Goal: Task Accomplishment & Management: Complete application form

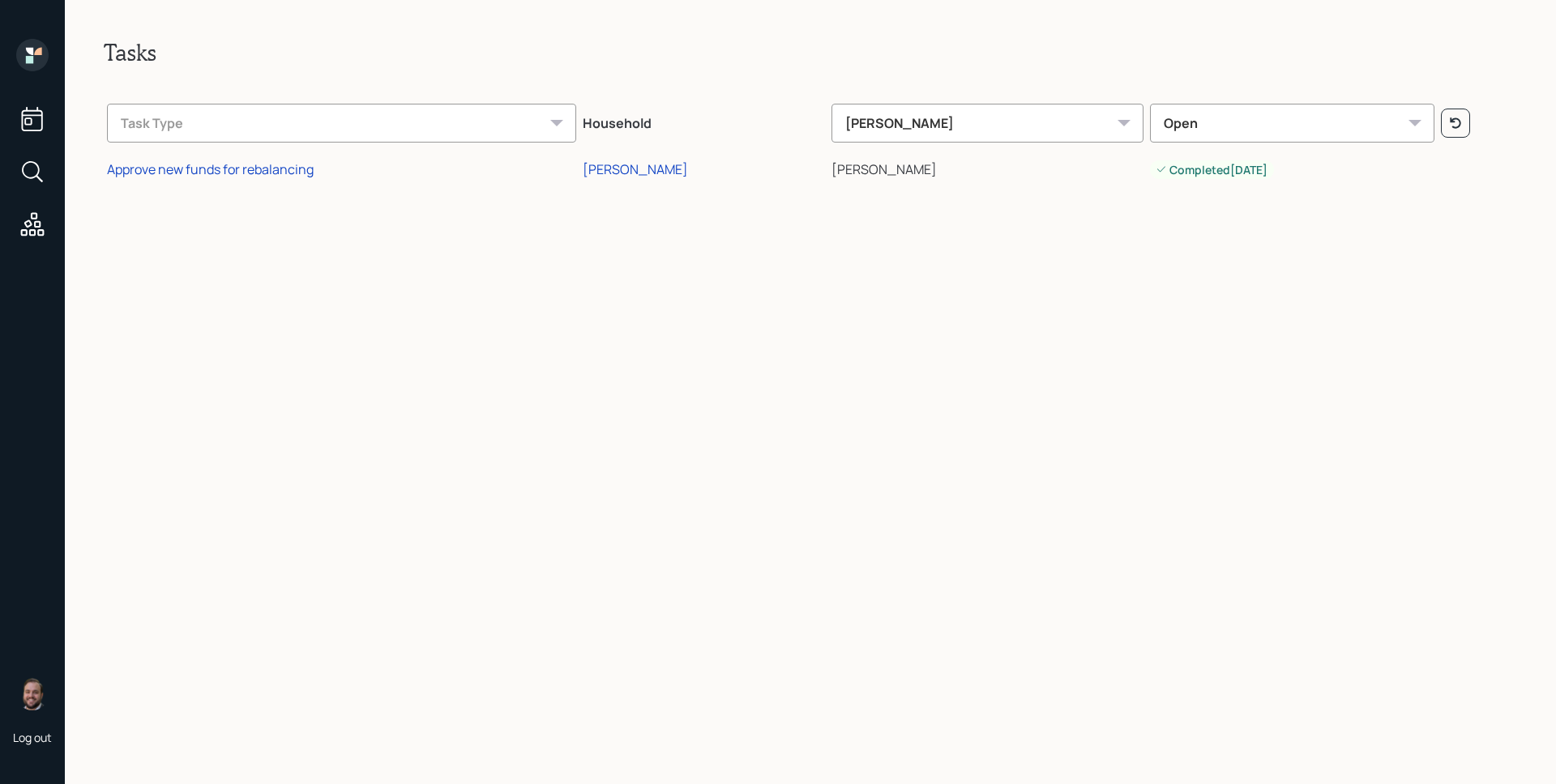
click at [31, 46] on icon at bounding box center [32, 54] width 33 height 33
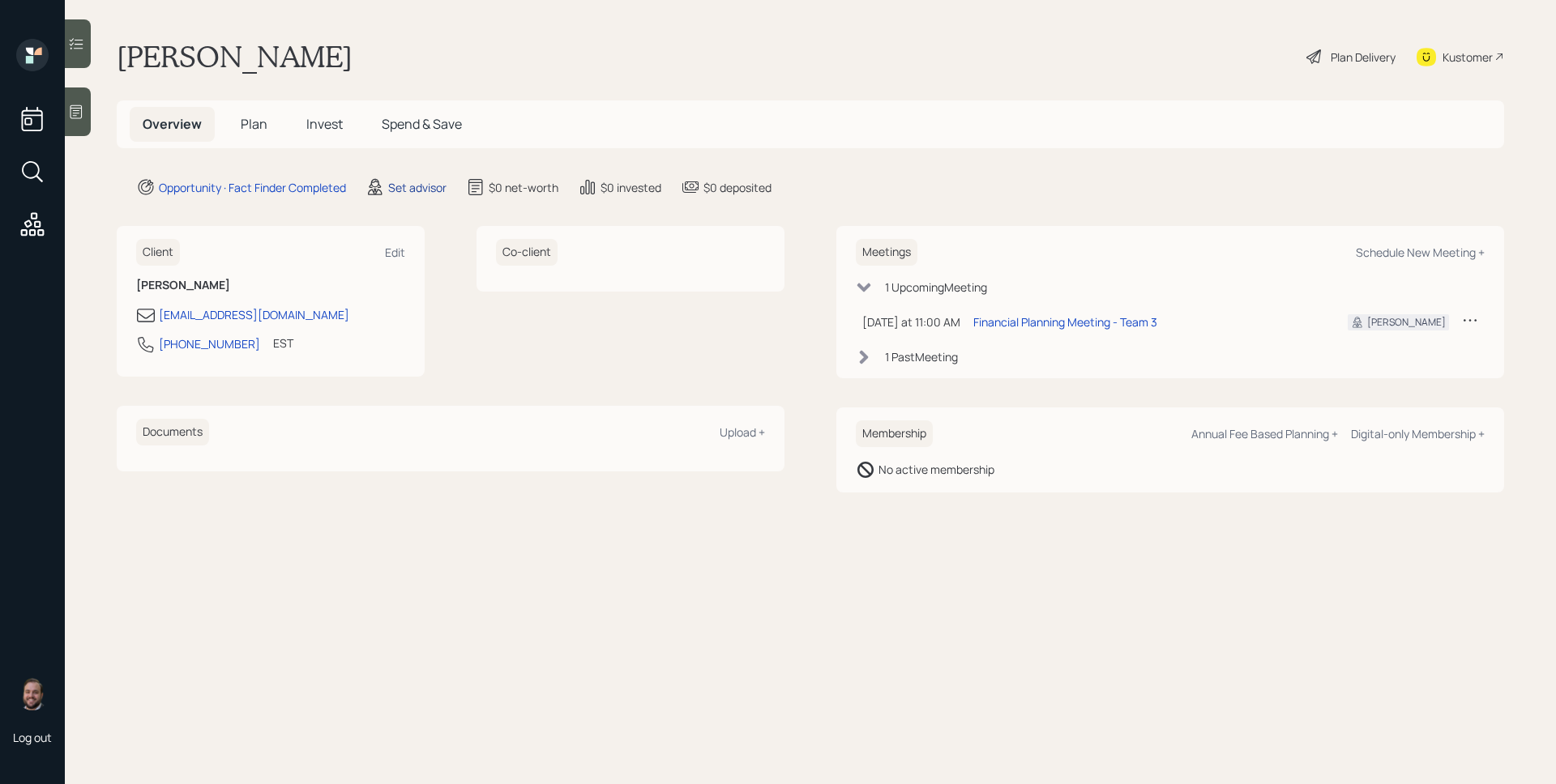
click at [408, 192] on div "Set advisor" at bounding box center [418, 187] width 59 height 17
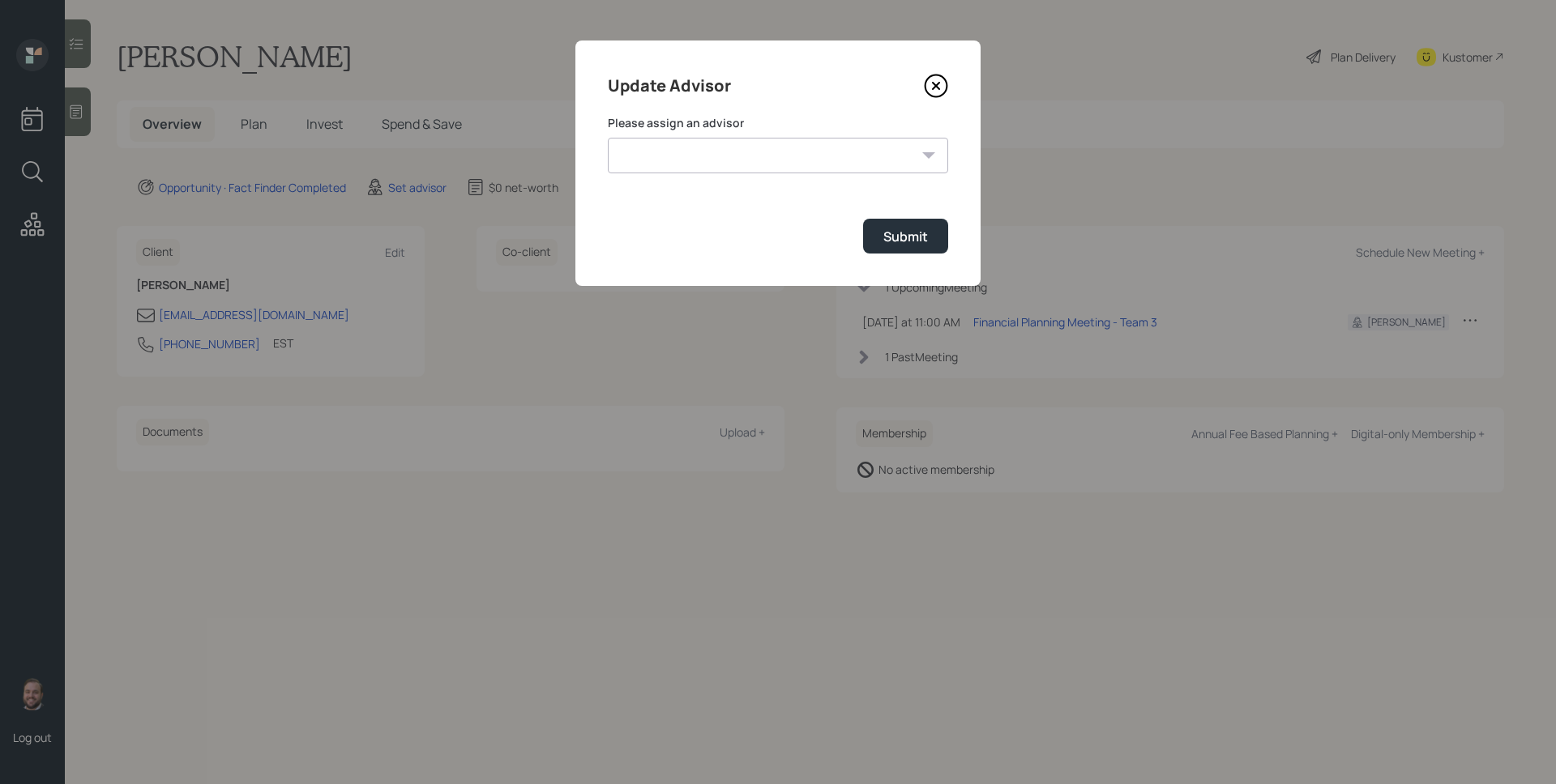
click at [751, 162] on select "[PERSON_NAME] [PERSON_NAME] End [PERSON_NAME] [PERSON_NAME] [PERSON_NAME] [PERS…" at bounding box center [778, 156] width 341 height 36
select select "d946c976-65aa-4529-ac9d-02c4f1114fc0"
click at [608, 138] on select "[PERSON_NAME] [PERSON_NAME] End [PERSON_NAME] [PERSON_NAME] [PERSON_NAME] [PERS…" at bounding box center [778, 156] width 341 height 36
click at [920, 229] on div "Submit" at bounding box center [906, 236] width 44 height 18
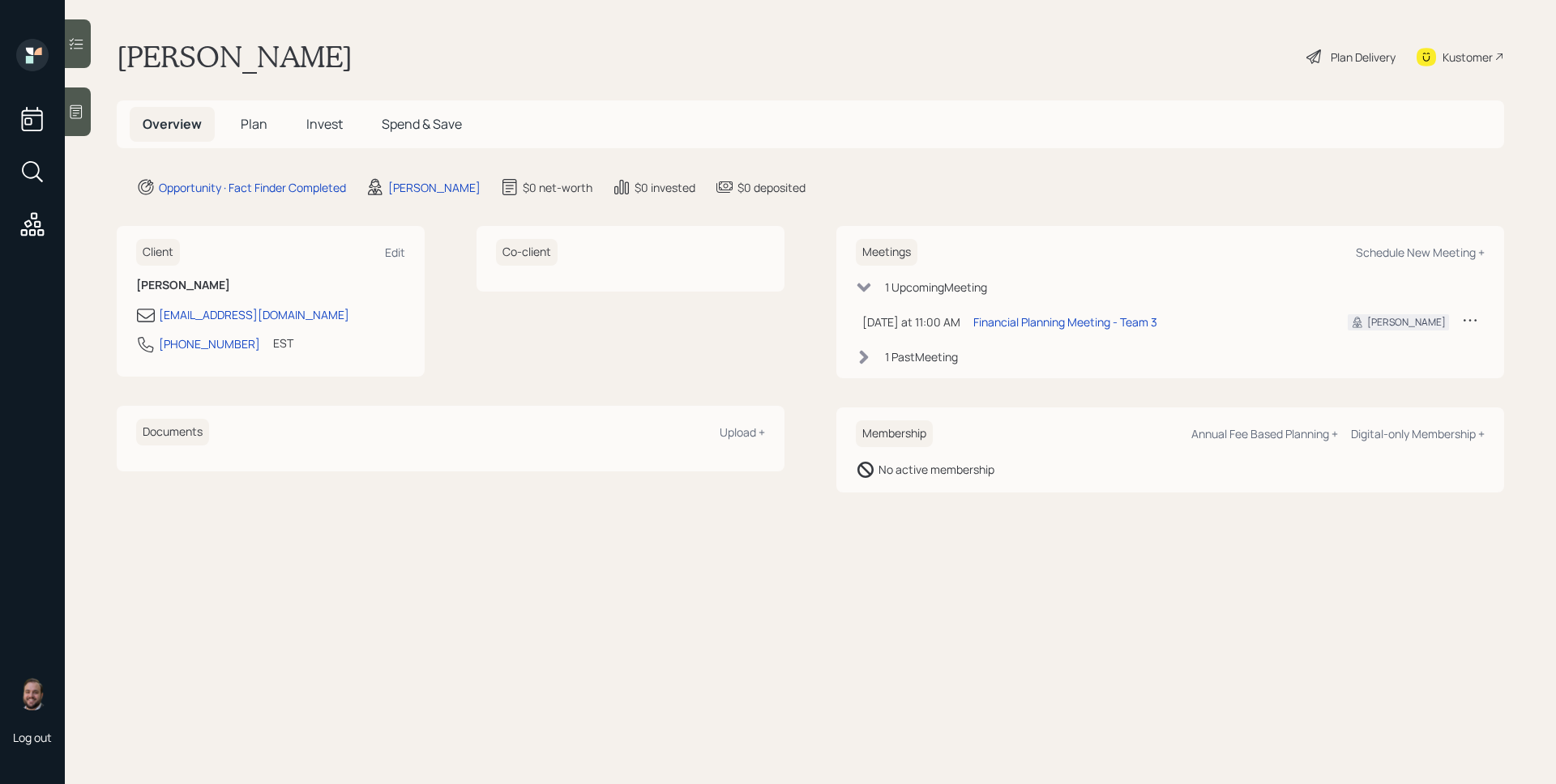
click at [243, 122] on span "Plan" at bounding box center [254, 124] width 27 height 18
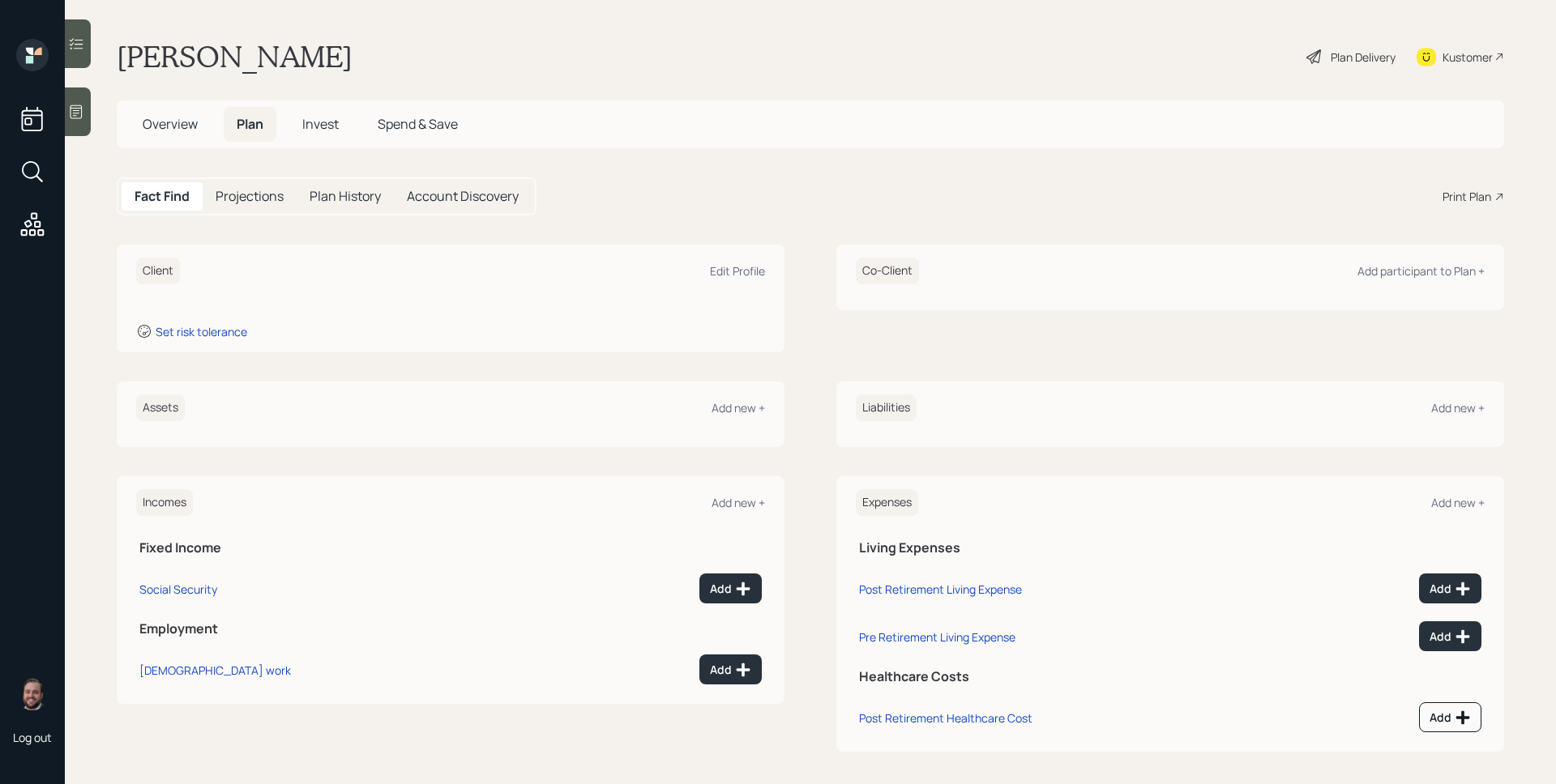
click at [65, 105] on div at bounding box center [77, 112] width 26 height 49
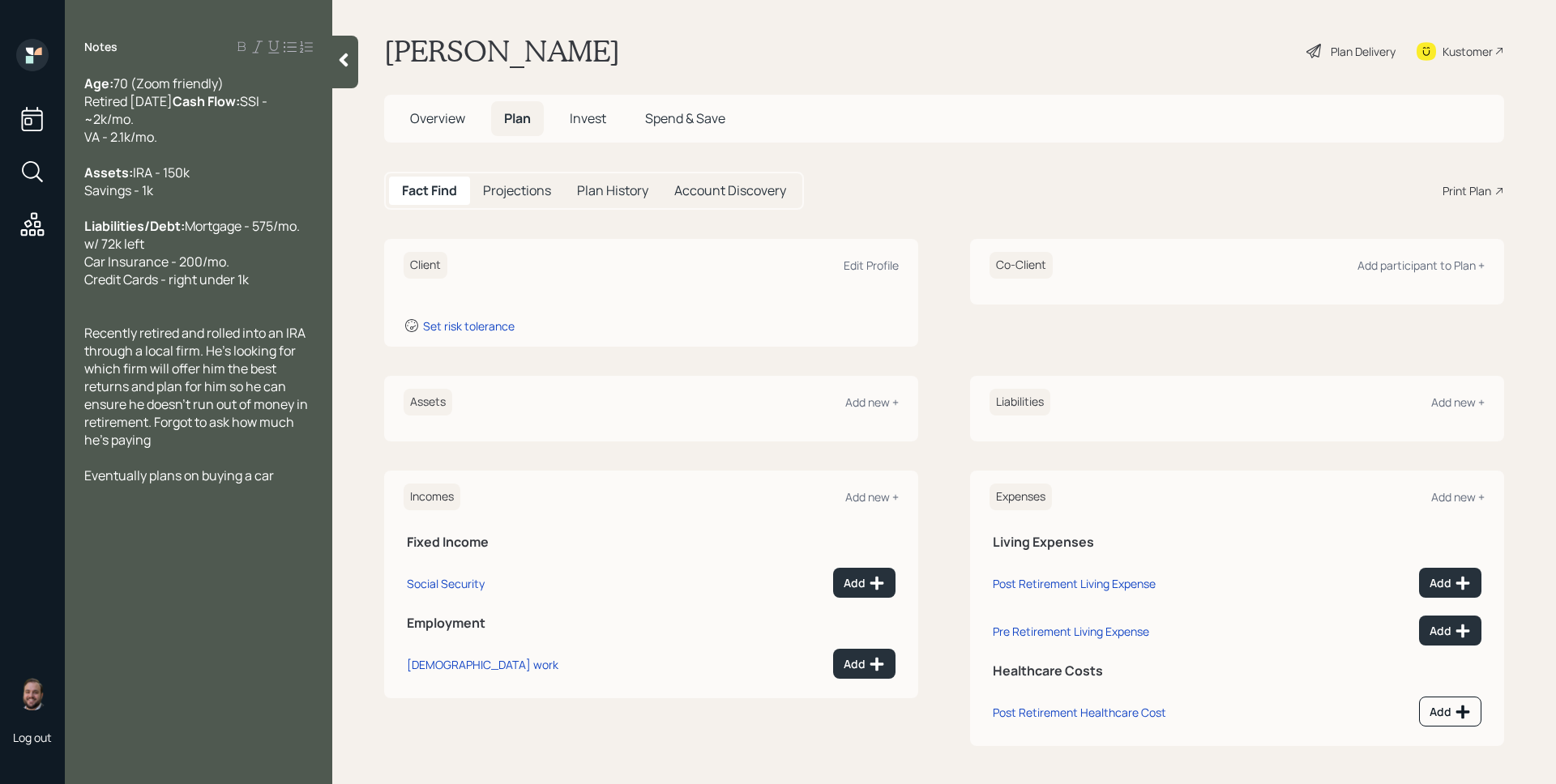
scroll to position [7, 0]
click at [874, 272] on div "Client Edit Profile" at bounding box center [651, 264] width 496 height 27
click at [875, 266] on div "Edit Profile" at bounding box center [871, 264] width 55 height 15
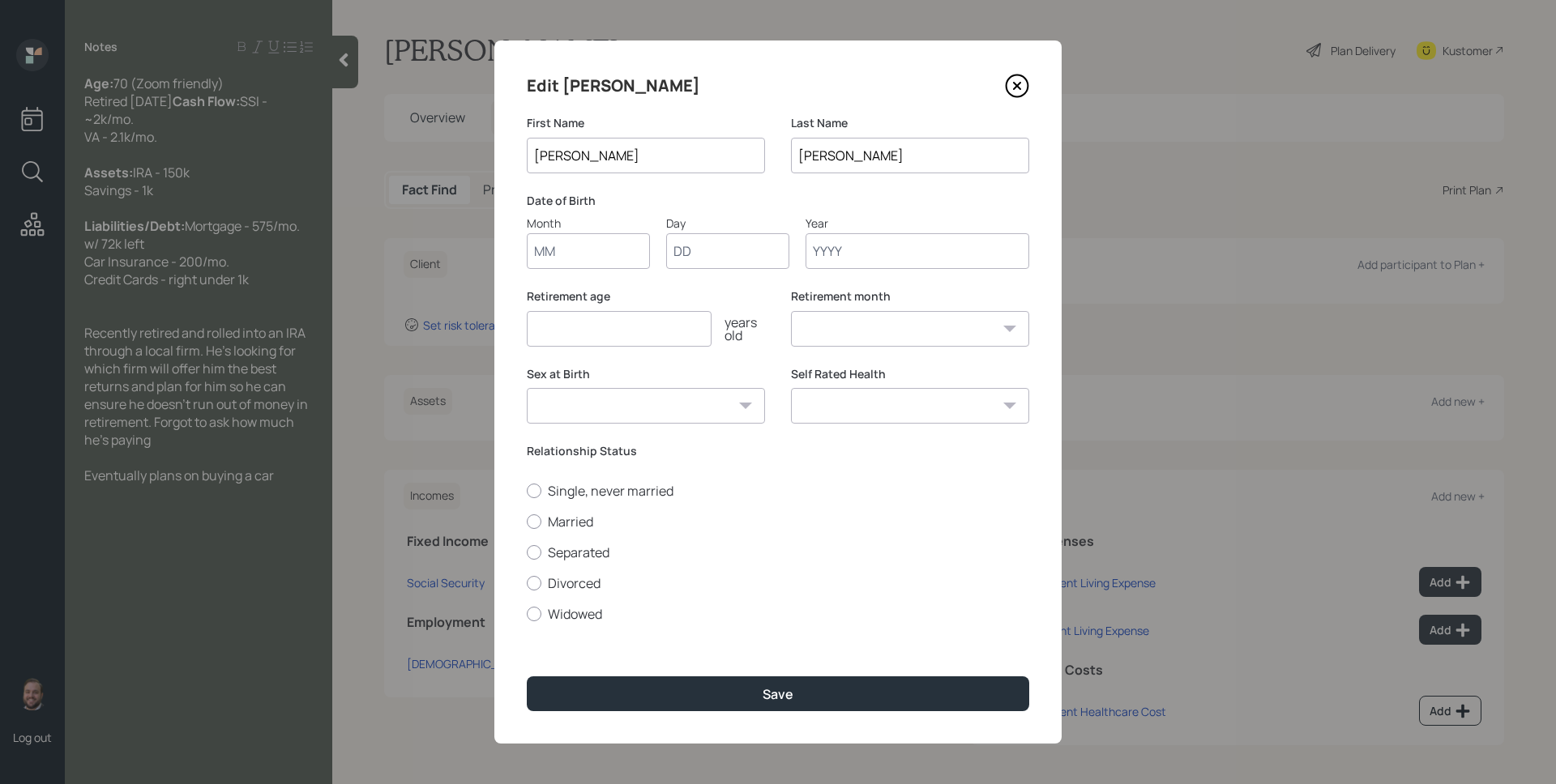
click at [617, 238] on input "Month" at bounding box center [588, 251] width 123 height 36
type input "01"
type input "1955"
select select "1"
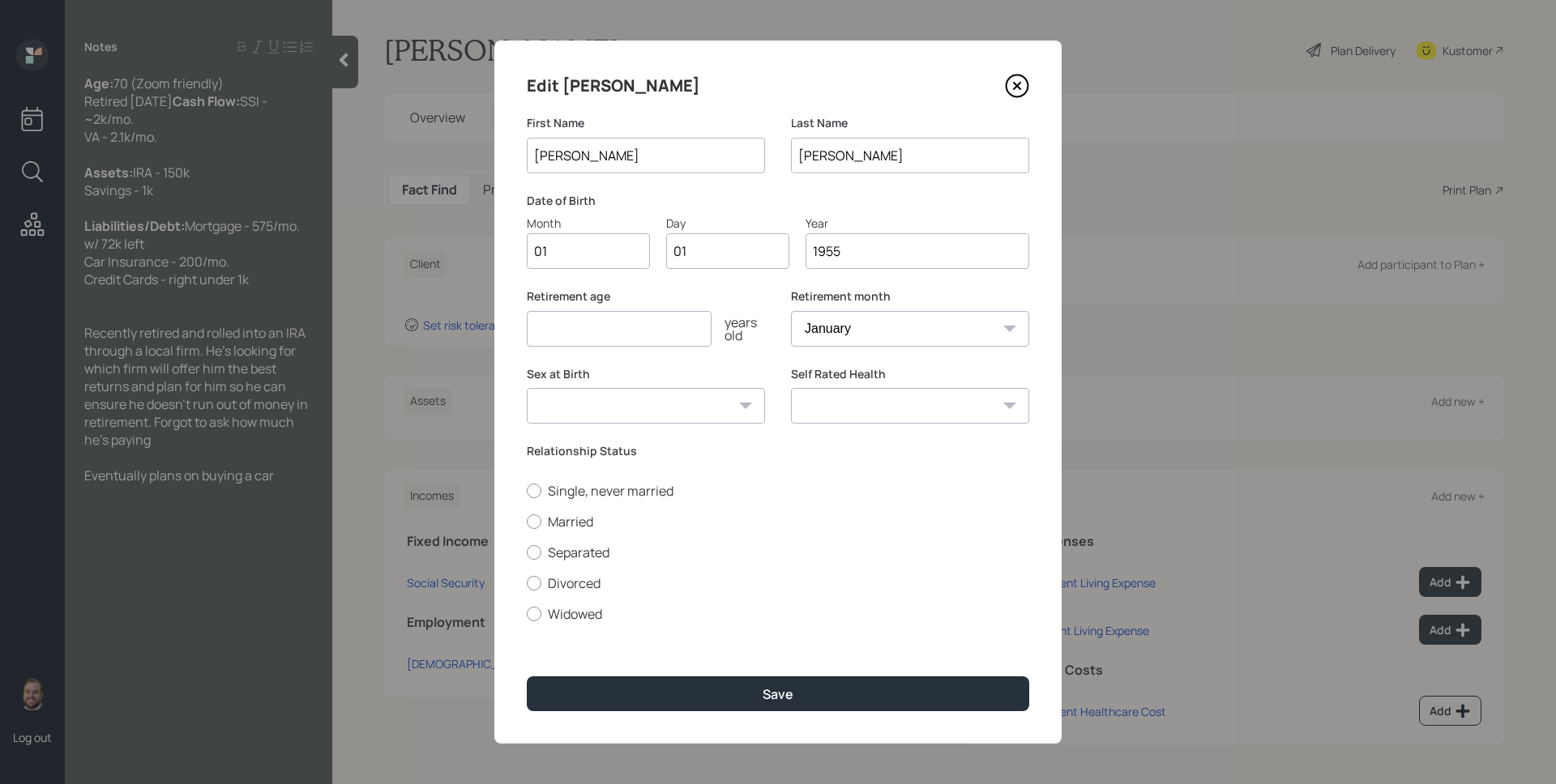
type input "1955"
type input "70"
click at [888, 337] on select "January February March April May June July August September October November De…" at bounding box center [910, 329] width 239 height 36
select select "3"
click at [791, 311] on select "January February March April May June July August September October November De…" at bounding box center [910, 329] width 239 height 36
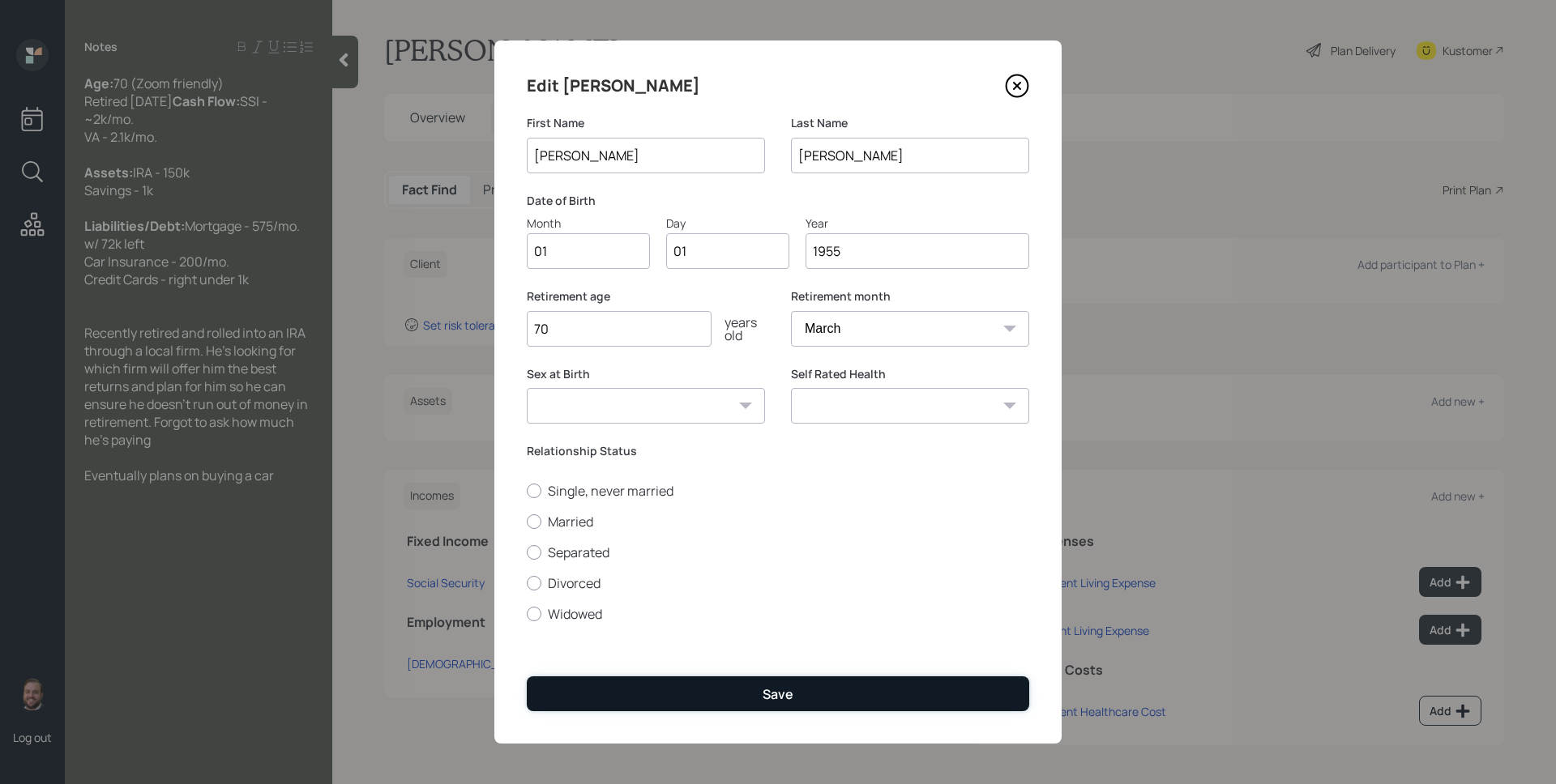
click at [742, 686] on button "Save" at bounding box center [778, 694] width 502 height 35
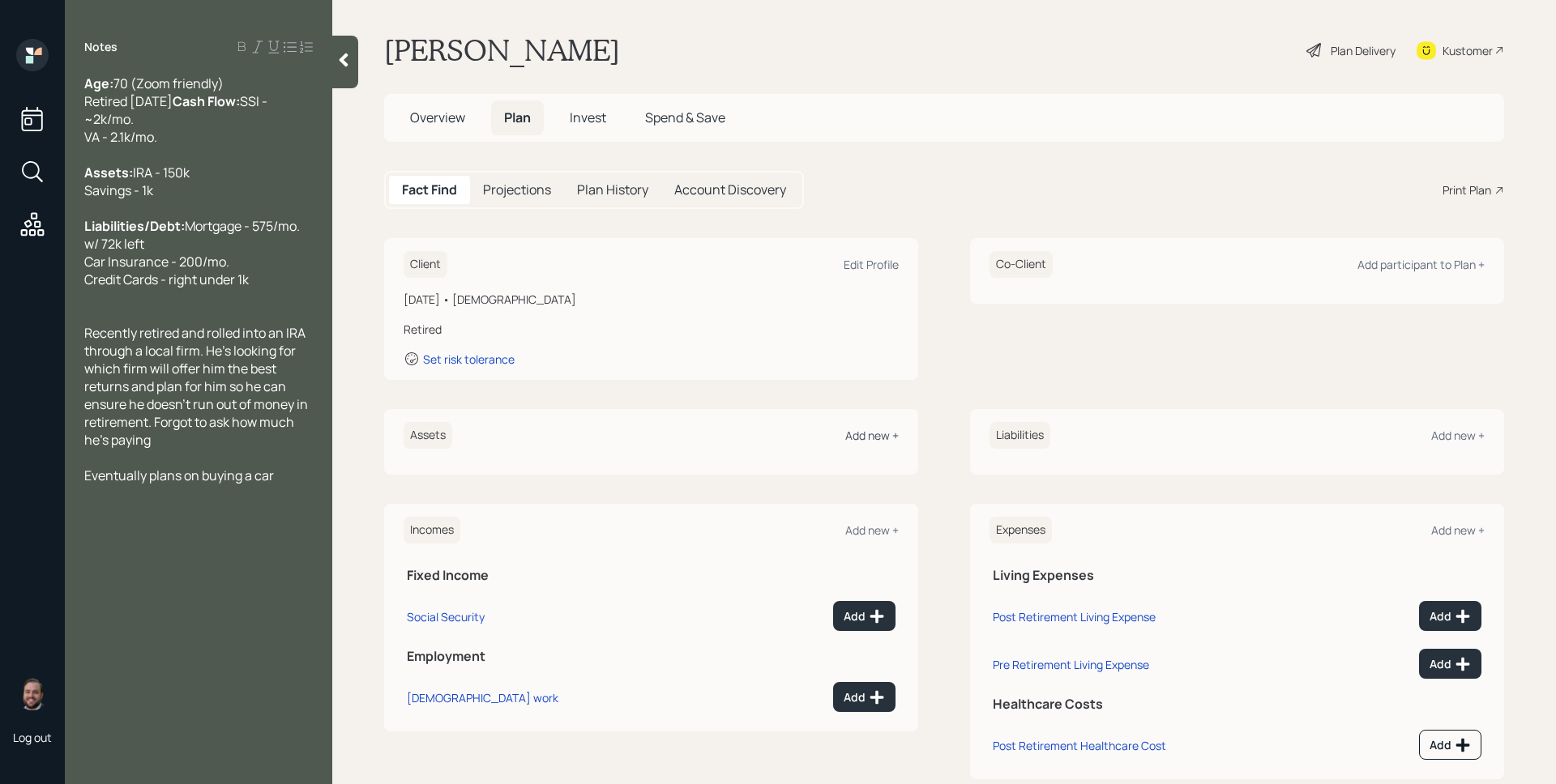
click at [876, 433] on div "Add new +" at bounding box center [872, 435] width 54 height 15
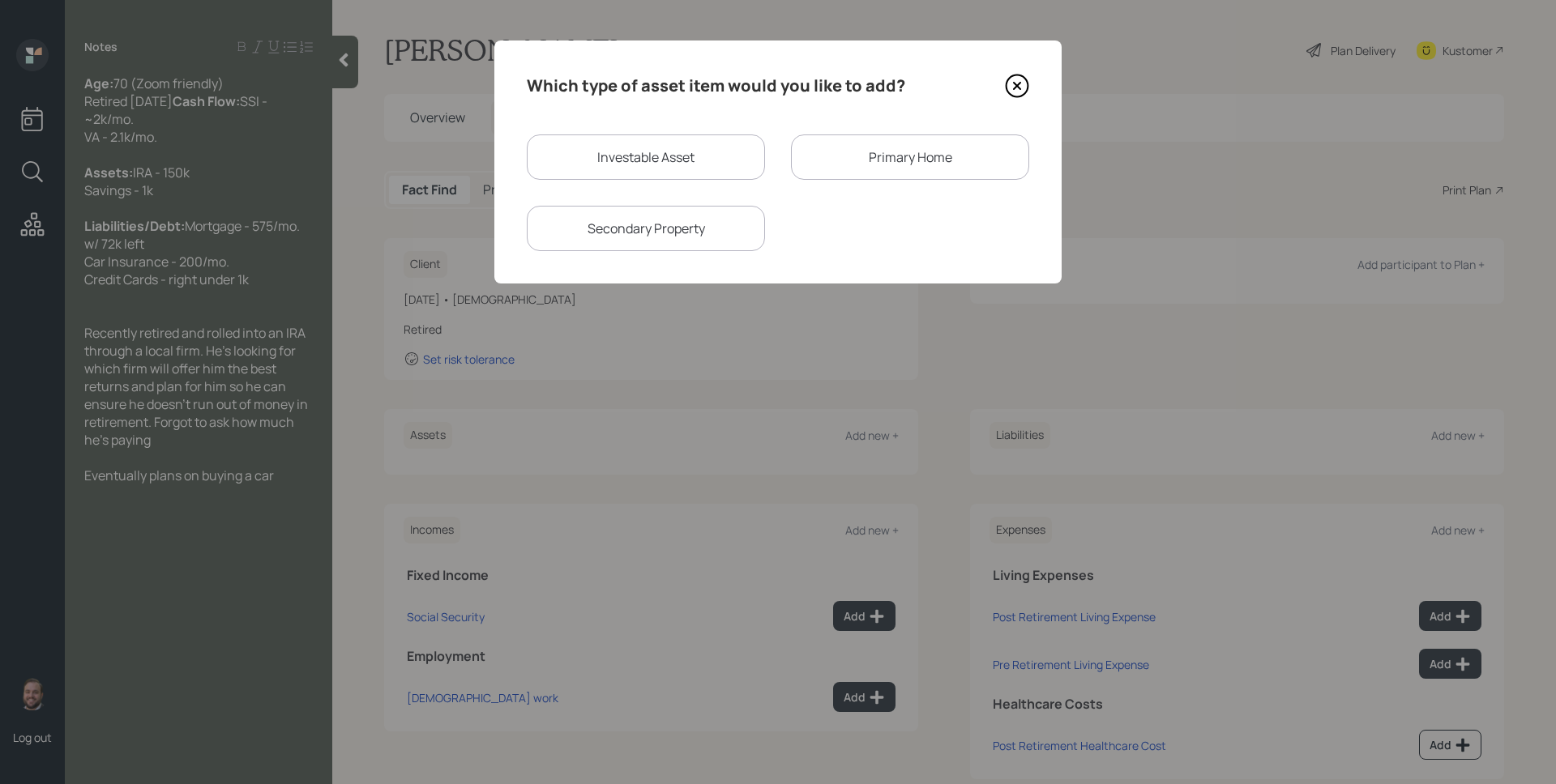
click at [625, 138] on div "Investable Asset" at bounding box center [645, 157] width 239 height 45
select select "taxable"
select select "balanced"
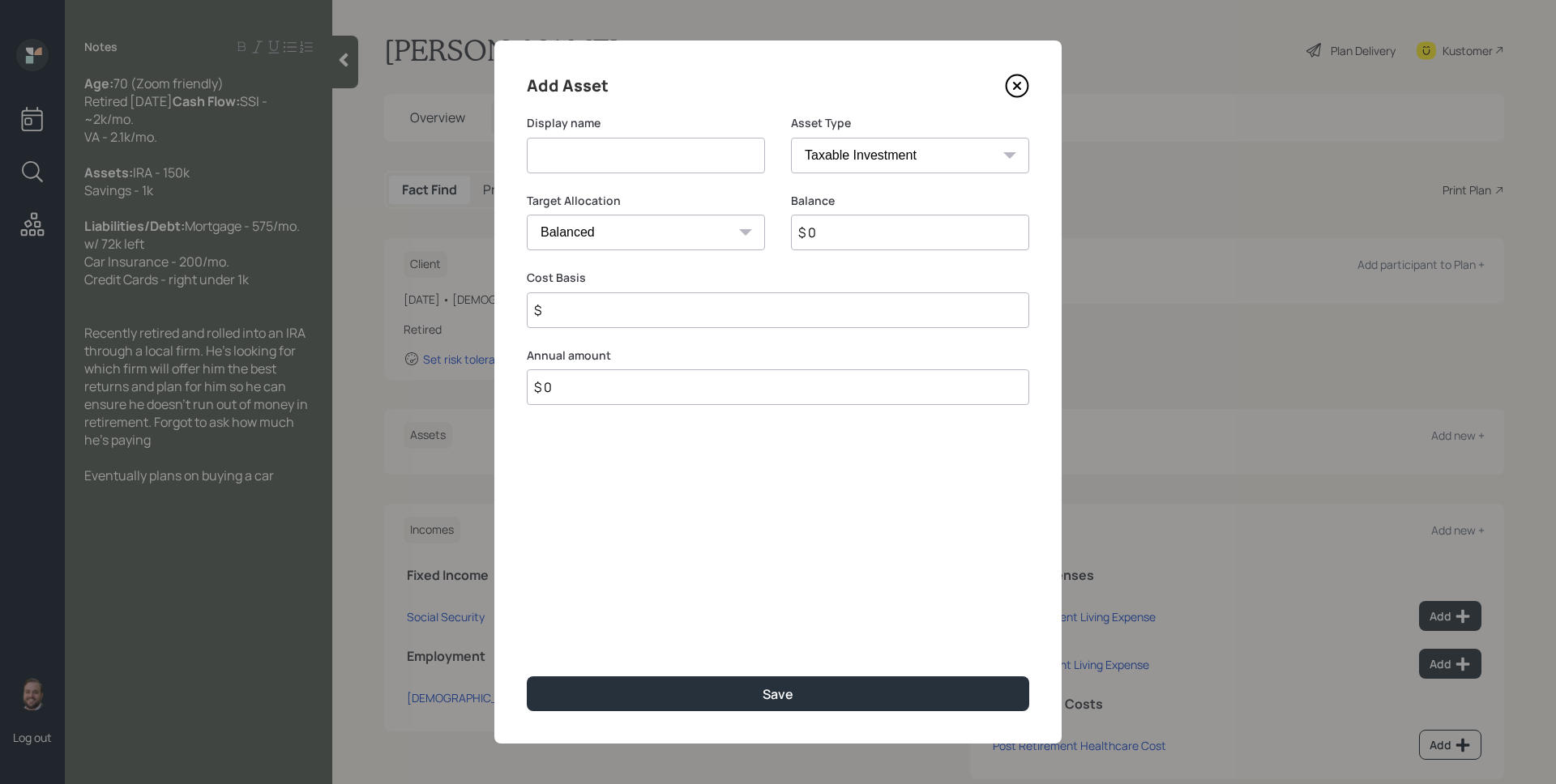
click at [629, 141] on input at bounding box center [645, 156] width 239 height 36
type input "IRA"
select select "ira"
click at [791, 138] on select "SEP [PERSON_NAME] IRA 401(k) [PERSON_NAME] 401(k) 403(b) [PERSON_NAME] 403(b) 4…" at bounding box center [910, 156] width 239 height 36
type input "$"
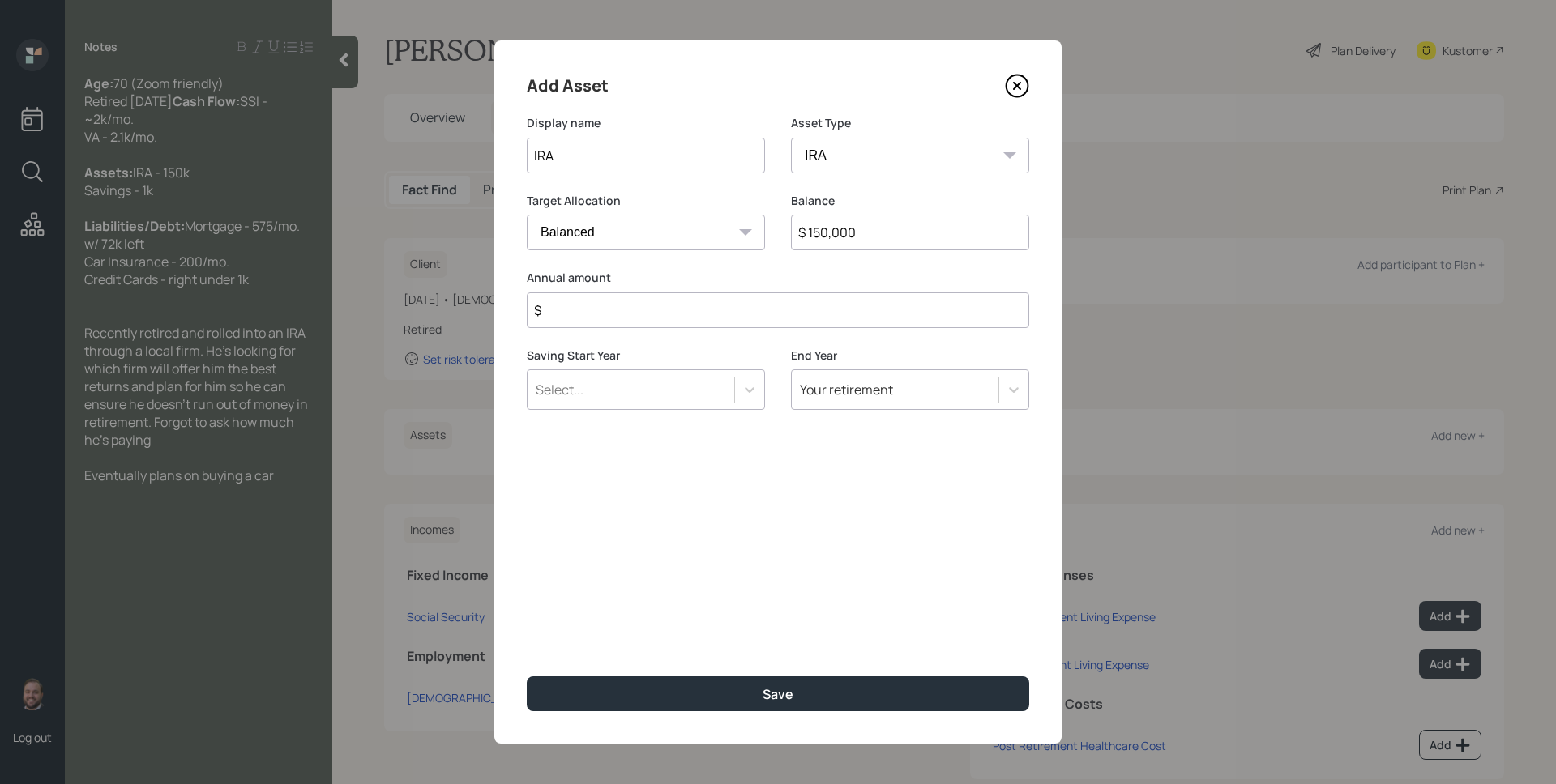
type input "$ 150,000"
type input "$ 0"
click at [526, 677] on button "Save" at bounding box center [778, 694] width 502 height 35
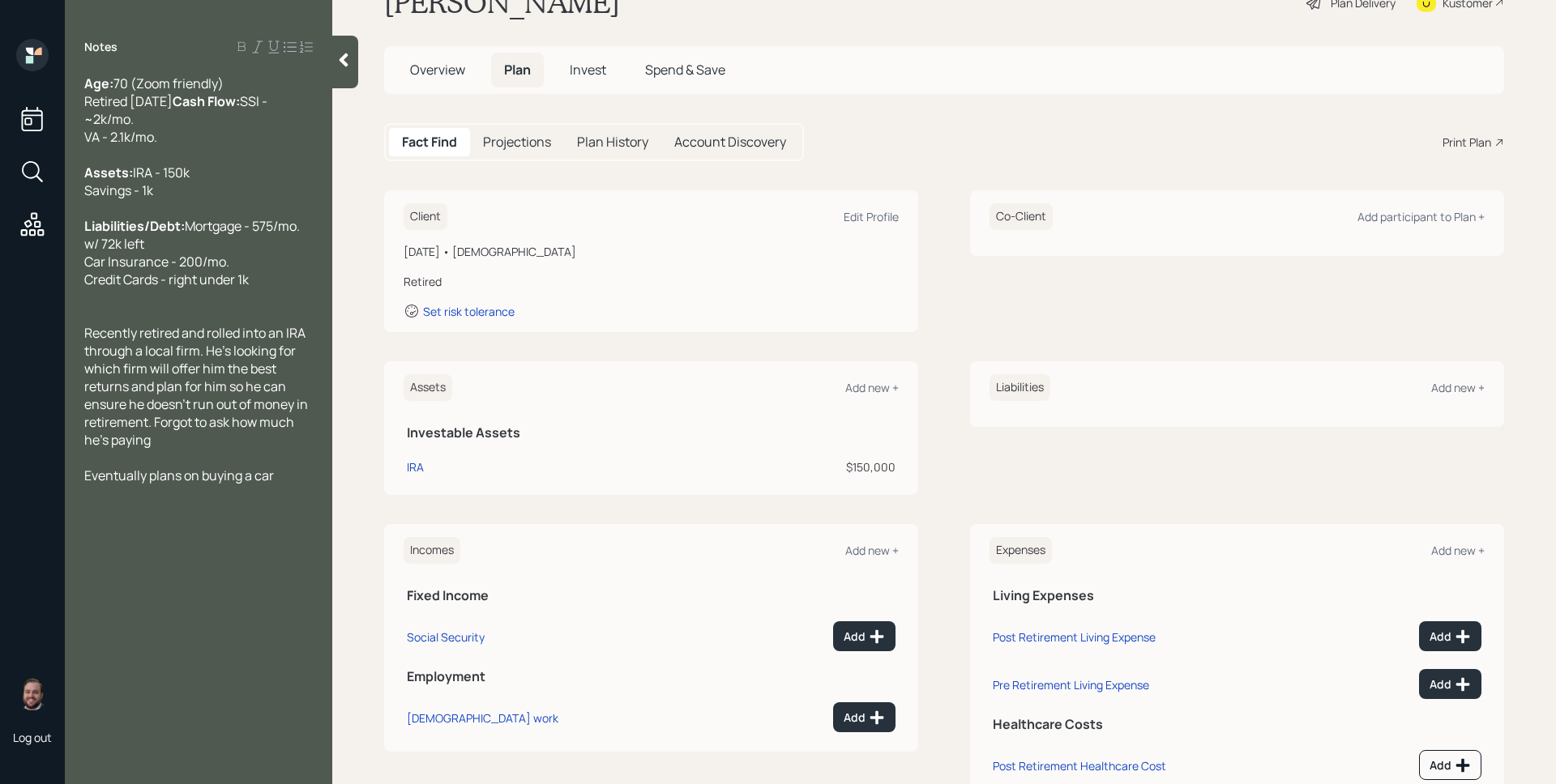
scroll to position [109, 0]
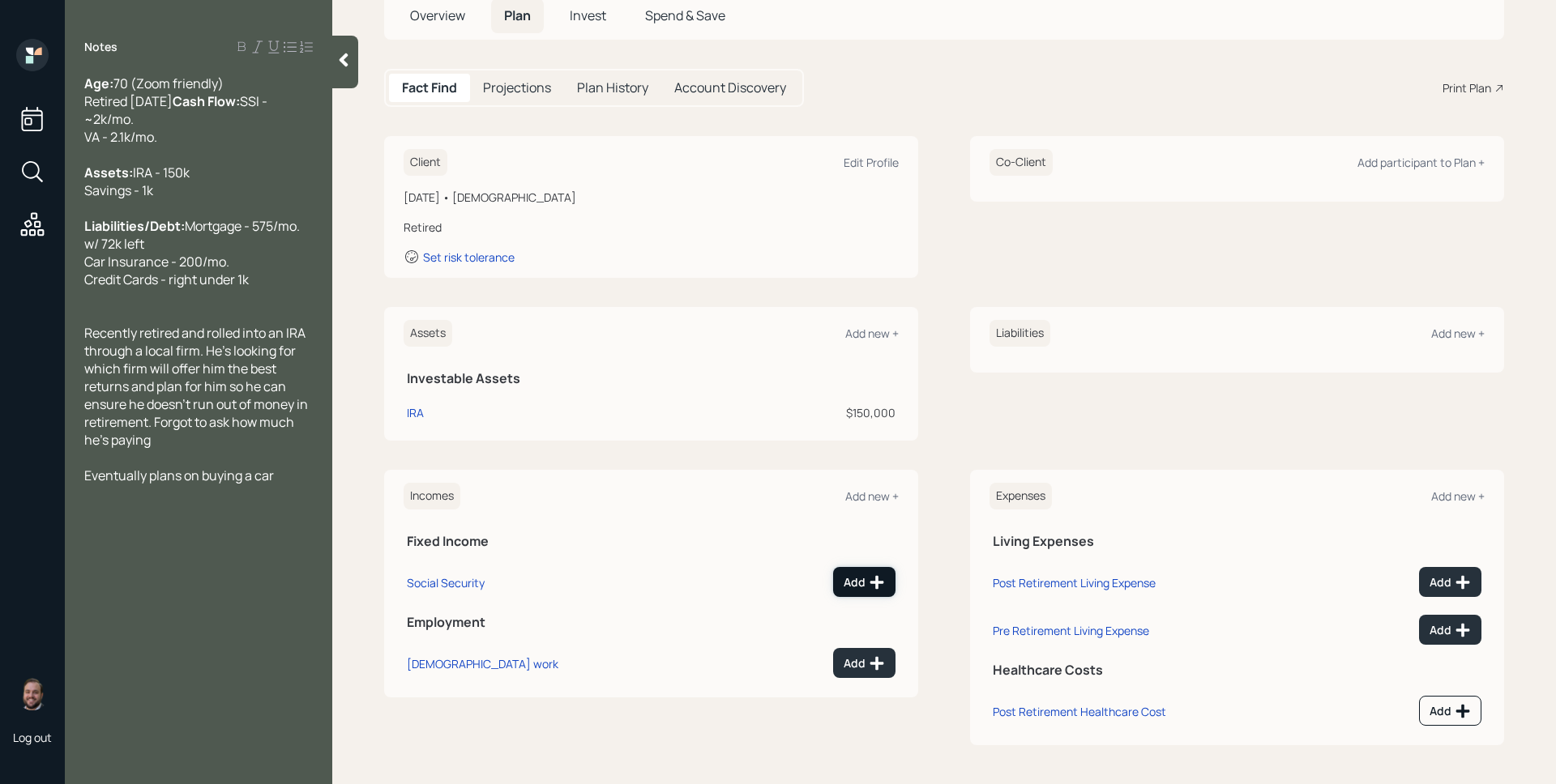
click at [881, 587] on button "Add" at bounding box center [865, 582] width 63 height 30
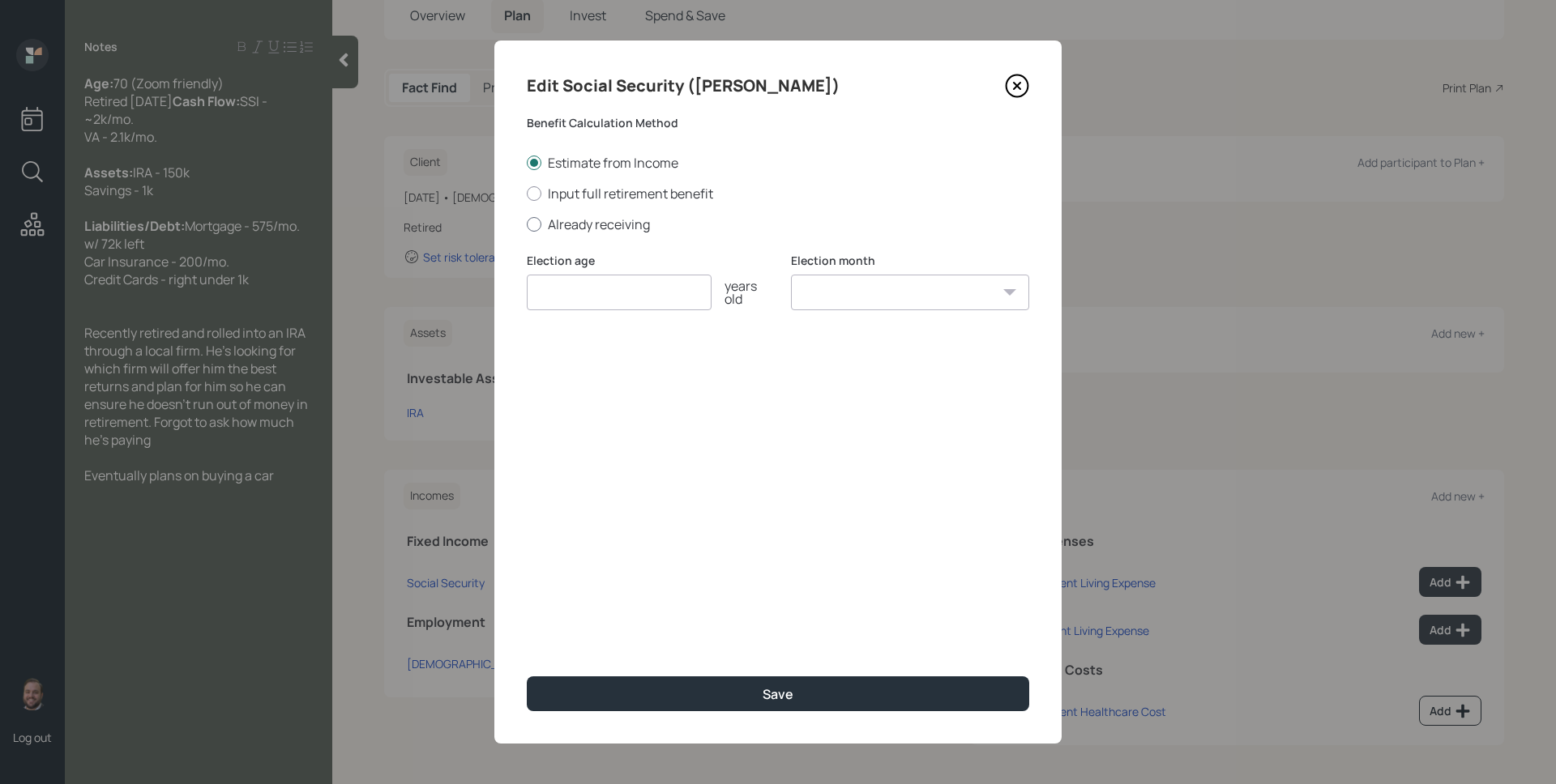
click at [597, 227] on label "Already receiving" at bounding box center [778, 224] width 502 height 18
click at [526, 224] on input "Already receiving" at bounding box center [526, 223] width 1 height 1
radio input "true"
click at [600, 302] on input "number" at bounding box center [619, 292] width 185 height 36
type input "2"
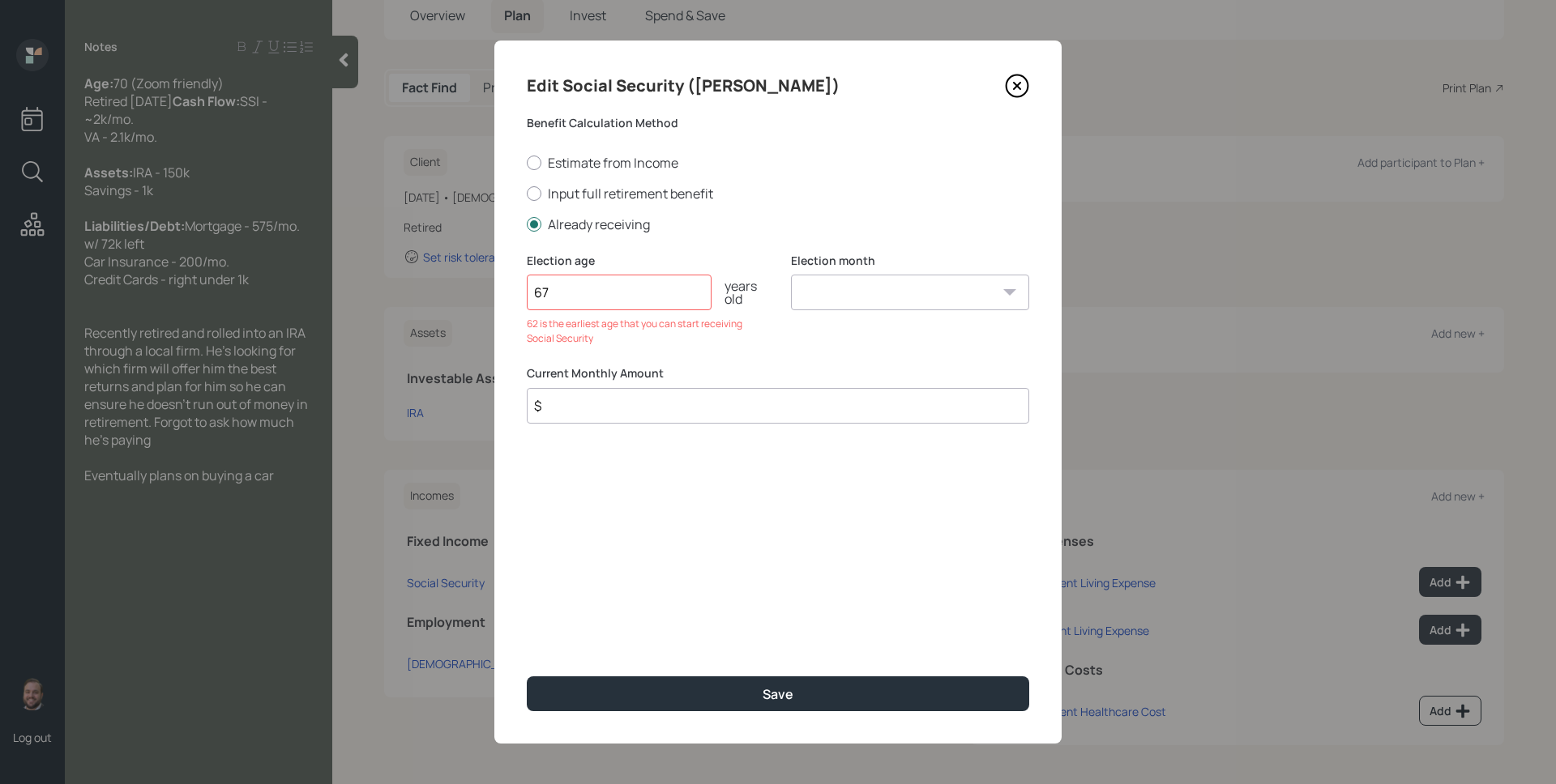
type input "67"
select select "1"
click at [791, 274] on select "January February March April May June July August September October November De…" at bounding box center [910, 292] width 239 height 36
type input "$ 2,000"
click at [526, 677] on button "Save" at bounding box center [778, 694] width 502 height 35
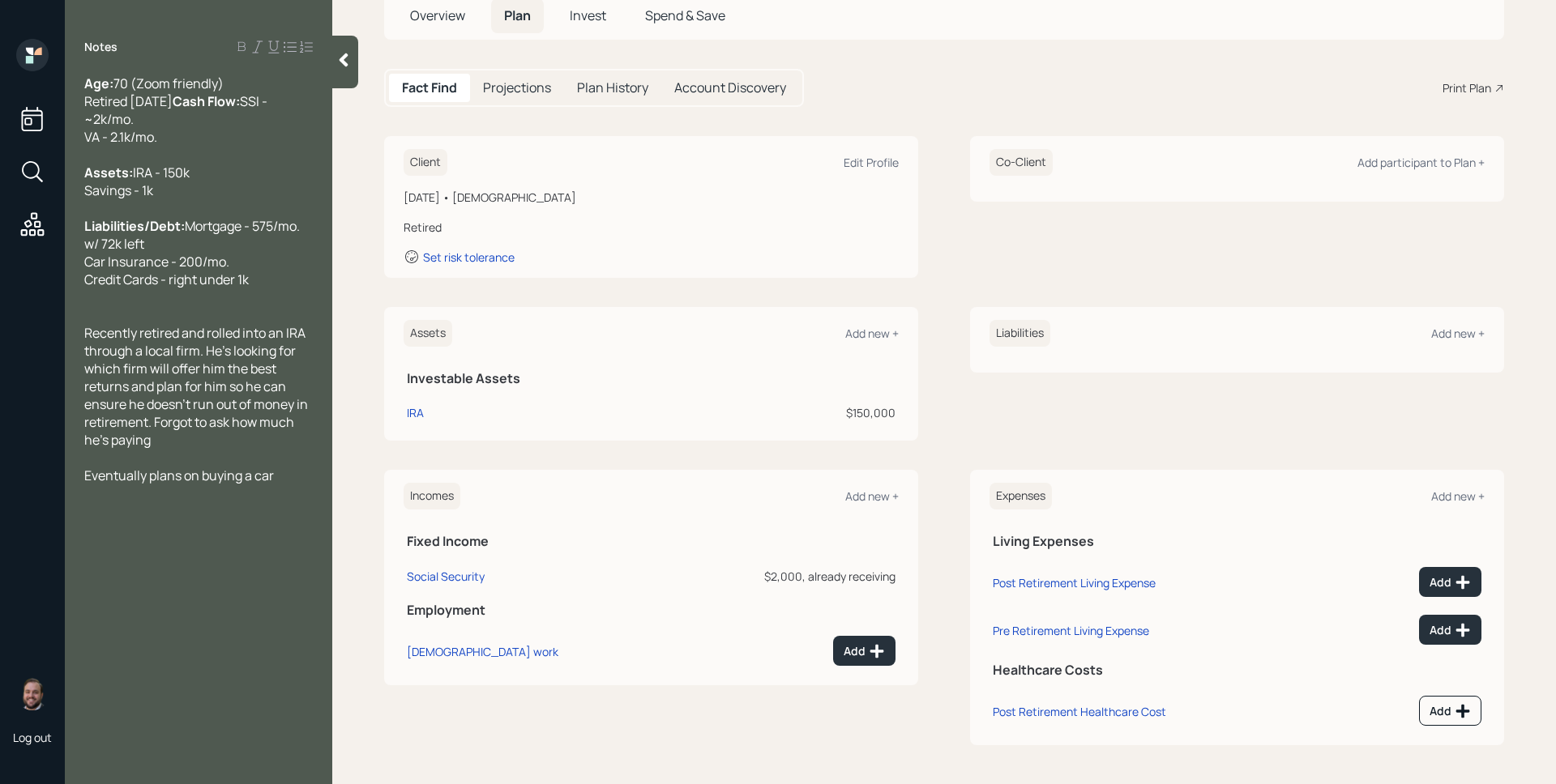
click at [872, 666] on td "Add" at bounding box center [783, 648] width 231 height 48
click at [871, 498] on div "Add new +" at bounding box center [872, 496] width 54 height 15
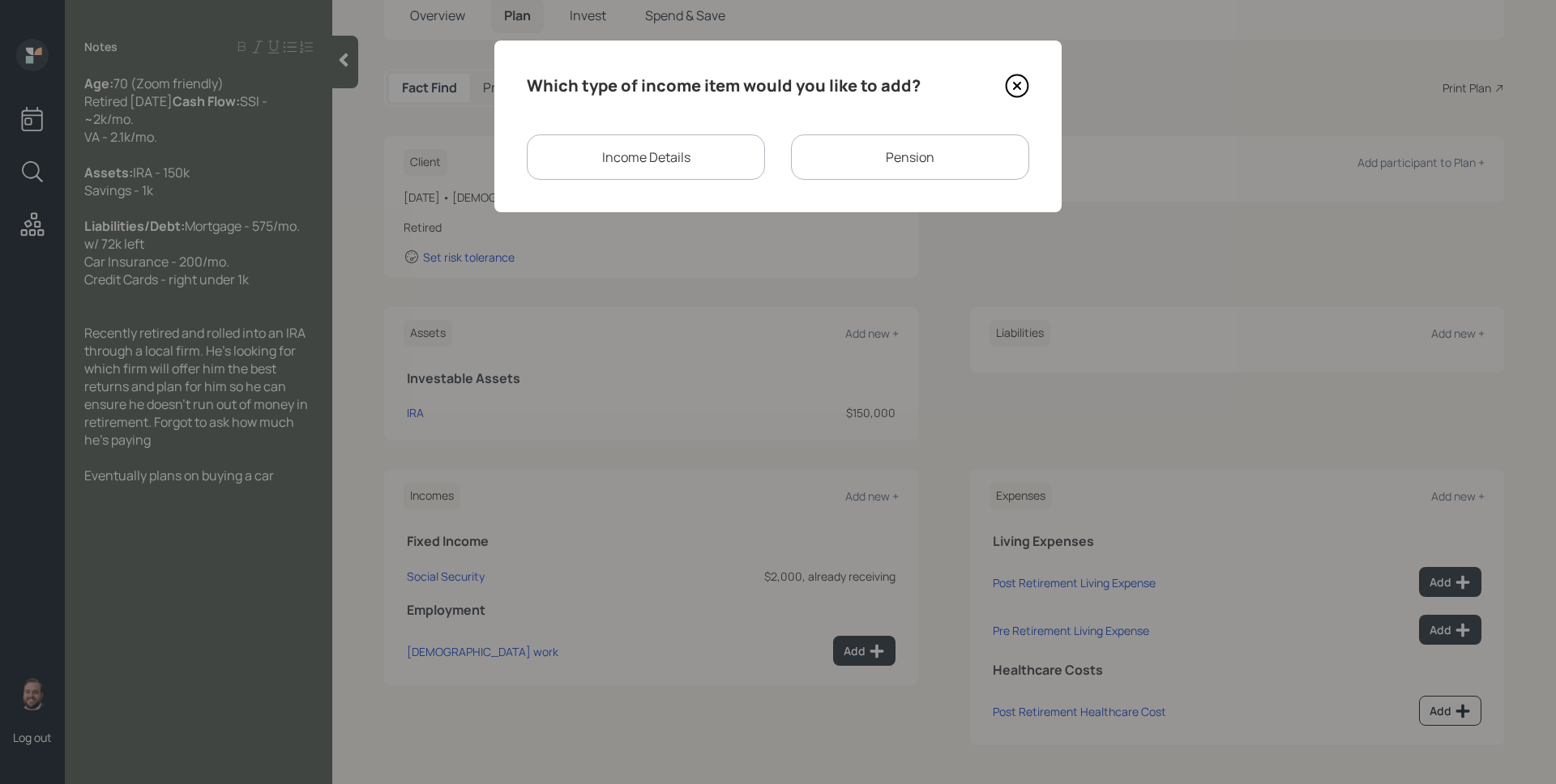
click at [746, 159] on div "Income Details" at bounding box center [645, 157] width 239 height 45
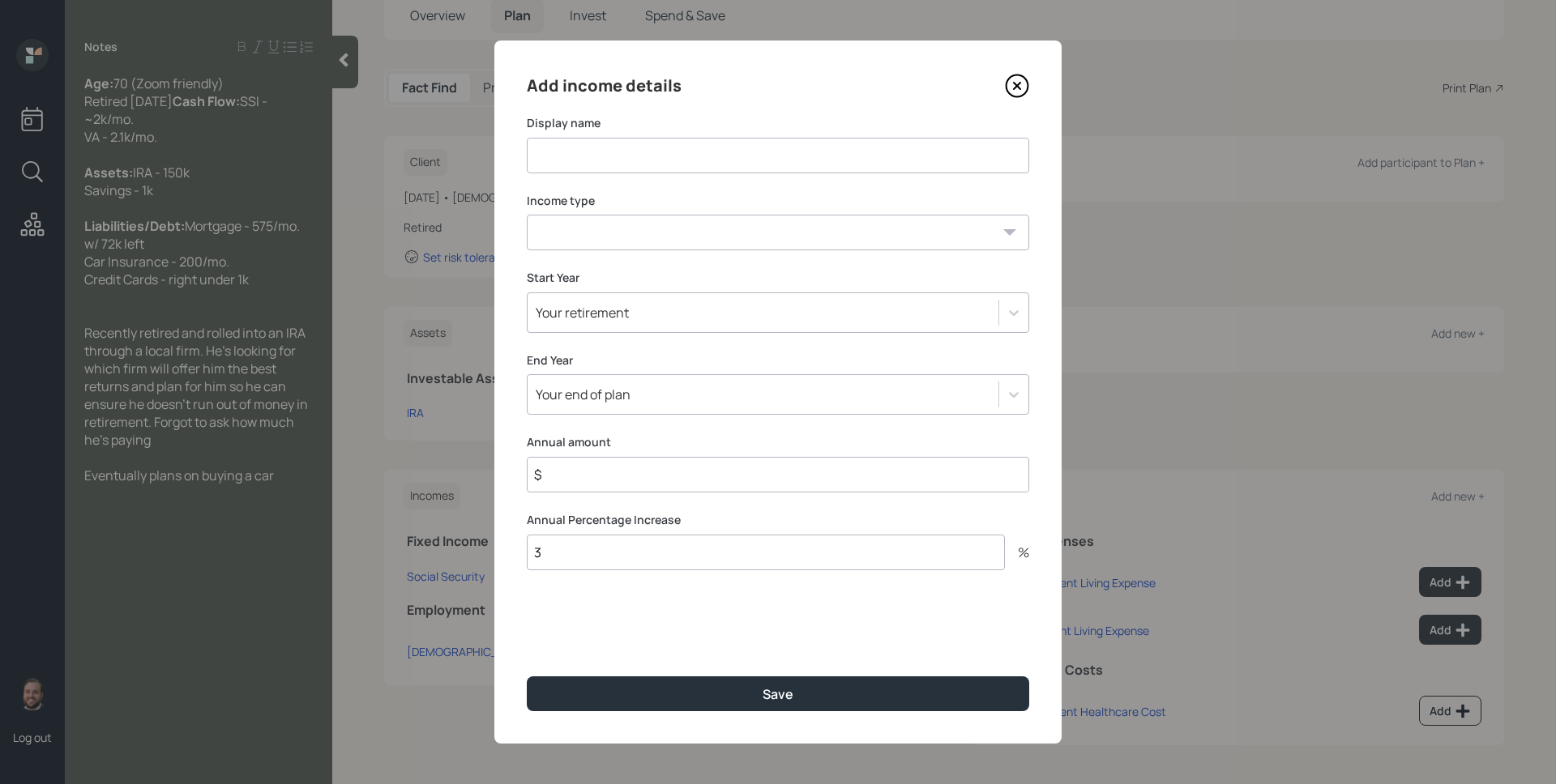
click at [669, 145] on input at bounding box center [778, 156] width 502 height 36
type input "VA Benefits"
select select "other"
click at [526, 215] on select "[DEMOGRAPHIC_DATA] work [DEMOGRAPHIC_DATA] work Self employment Other" at bounding box center [778, 233] width 502 height 36
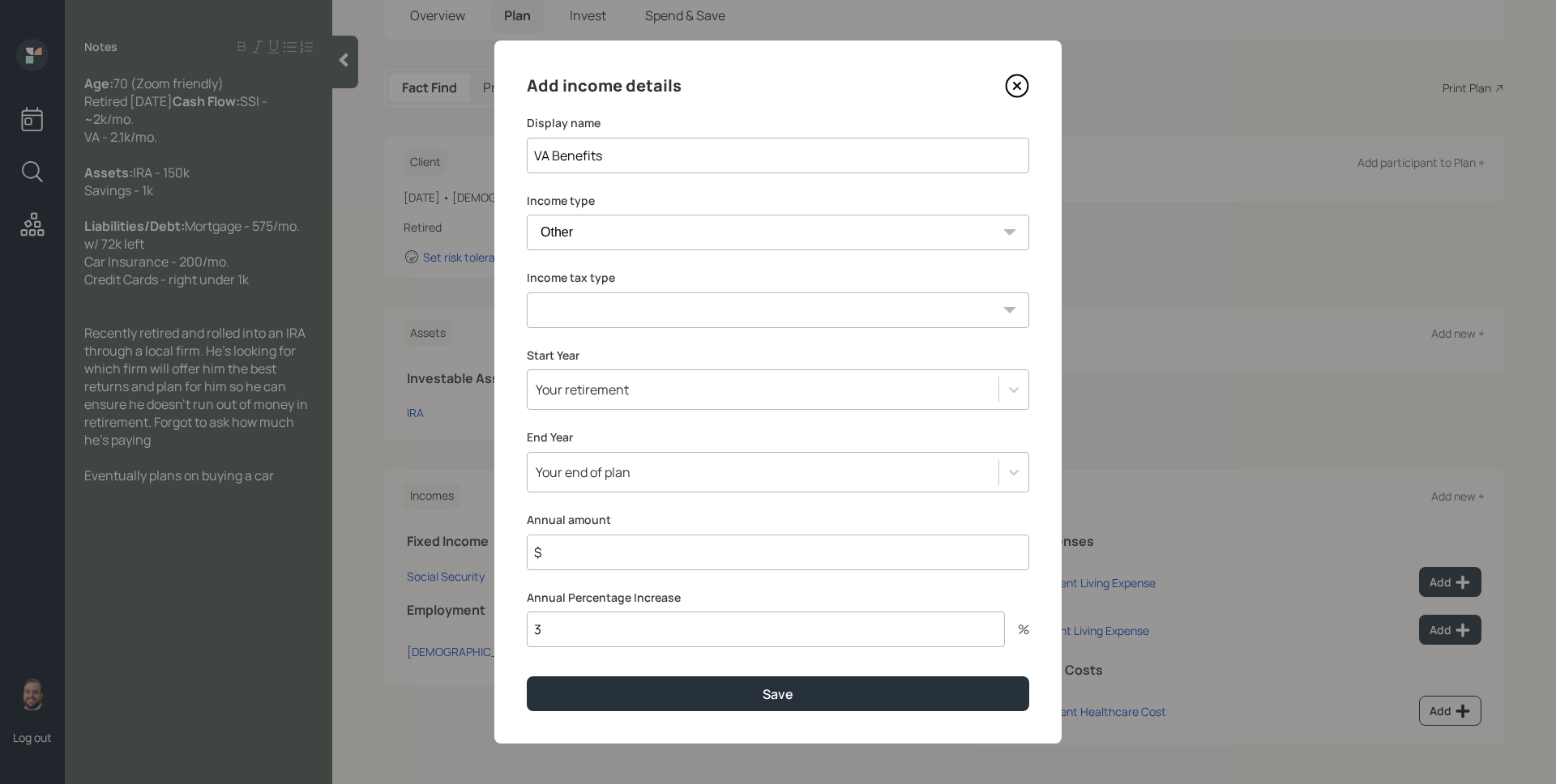
select select "tax_free"
click at [526, 293] on select "Tax-free Earned Self Employment Alimony Royalties Pension / Annuity Interest Di…" at bounding box center [778, 310] width 502 height 36
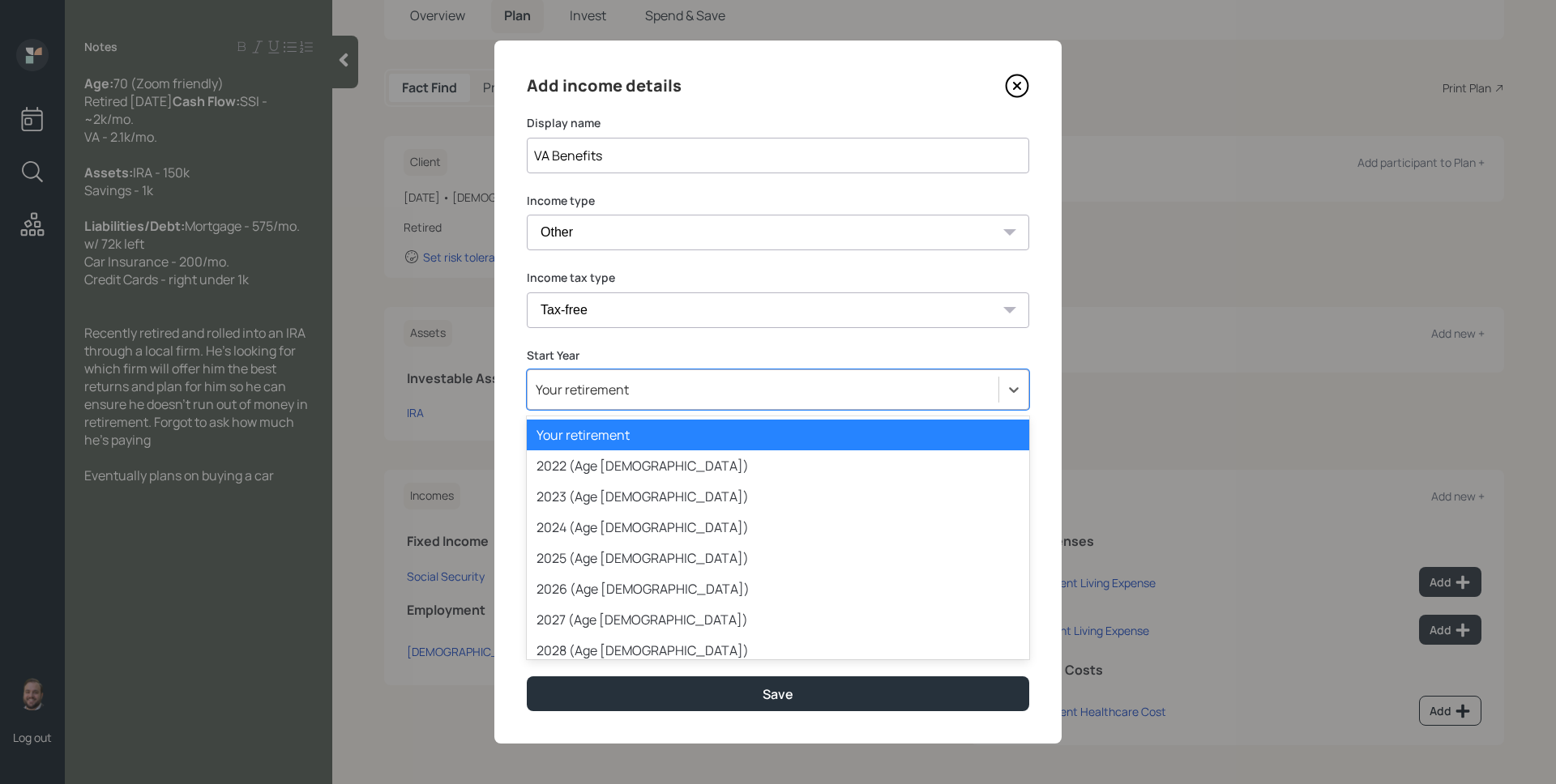
click at [638, 391] on div "Your retirement" at bounding box center [763, 389] width 471 height 28
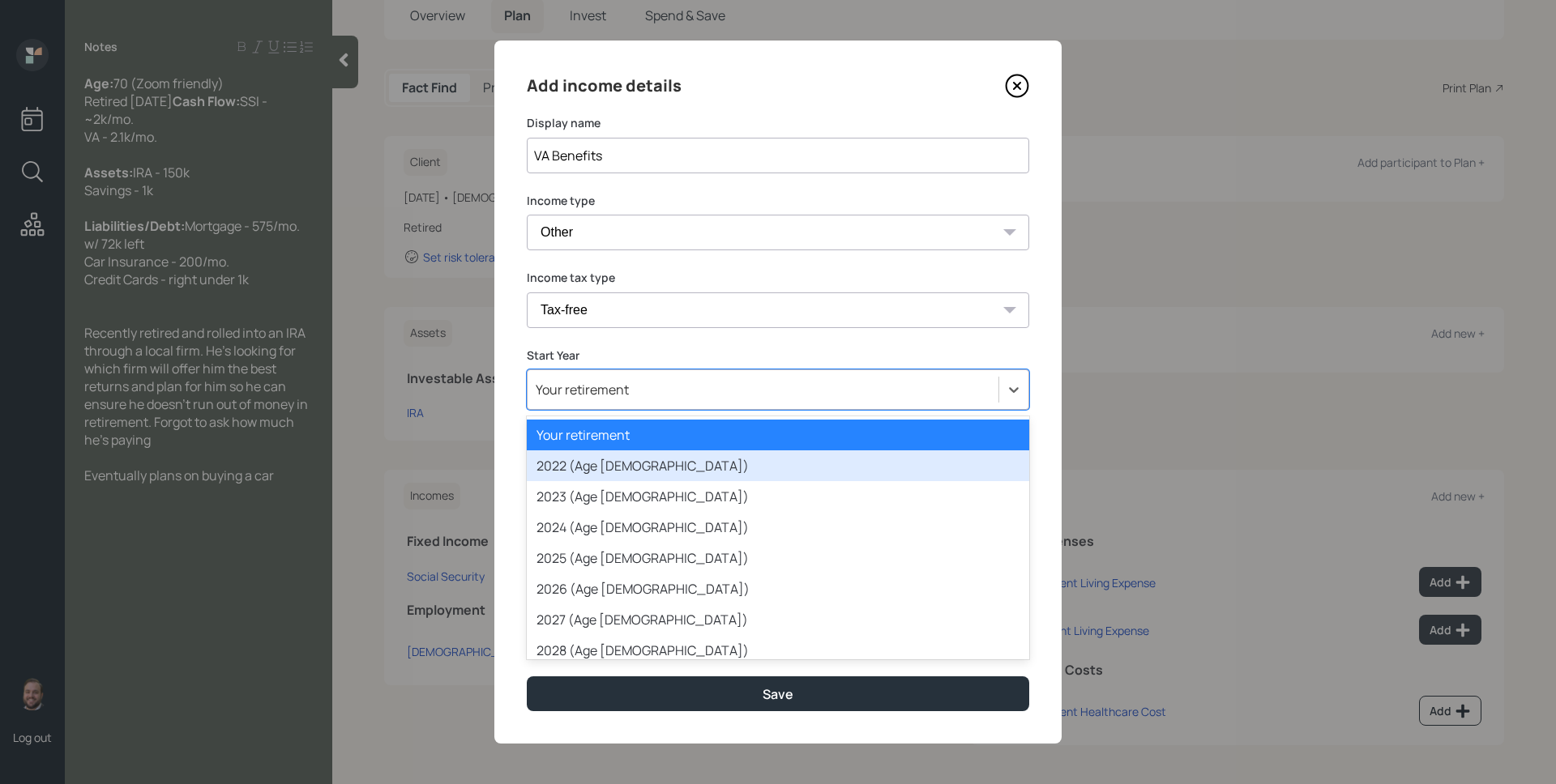
click at [622, 466] on div "2022 (Age [DEMOGRAPHIC_DATA])" at bounding box center [778, 465] width 502 height 31
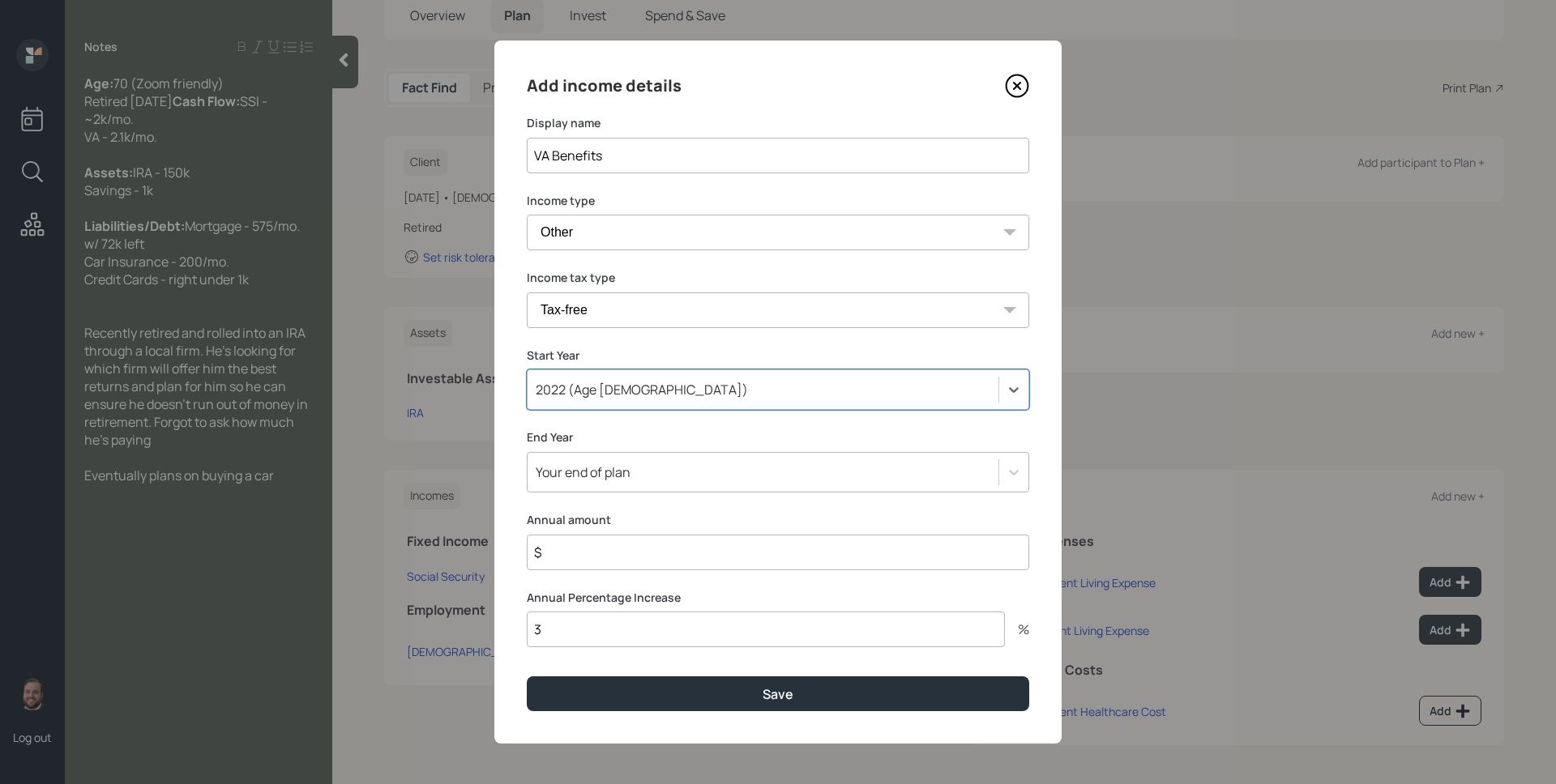
click at [639, 553] on input "$" at bounding box center [778, 552] width 502 height 36
type input "$ 25,200"
click at [526, 677] on button "Save" at bounding box center [778, 694] width 502 height 35
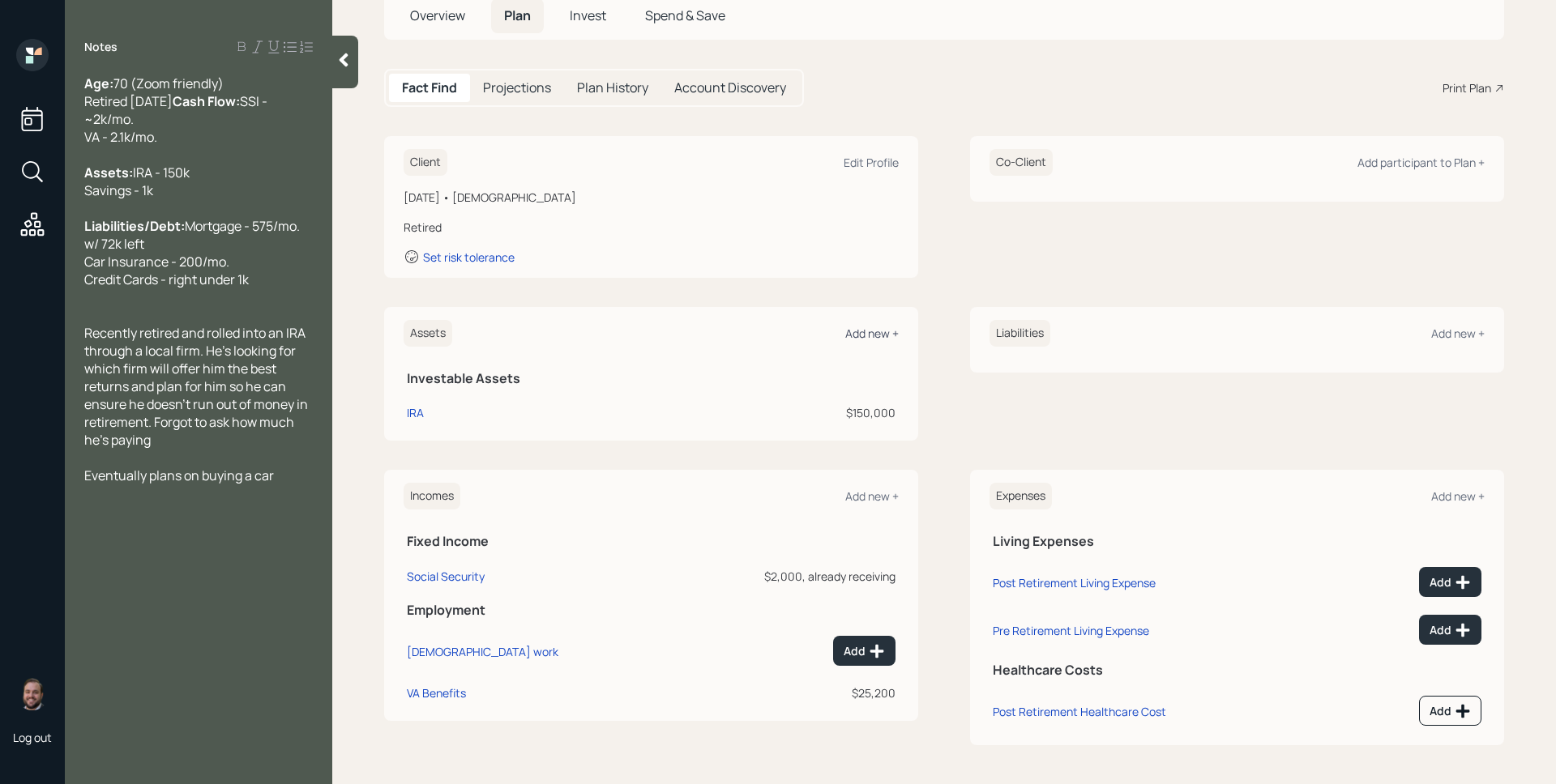
click at [870, 330] on div "Add new +" at bounding box center [872, 333] width 54 height 15
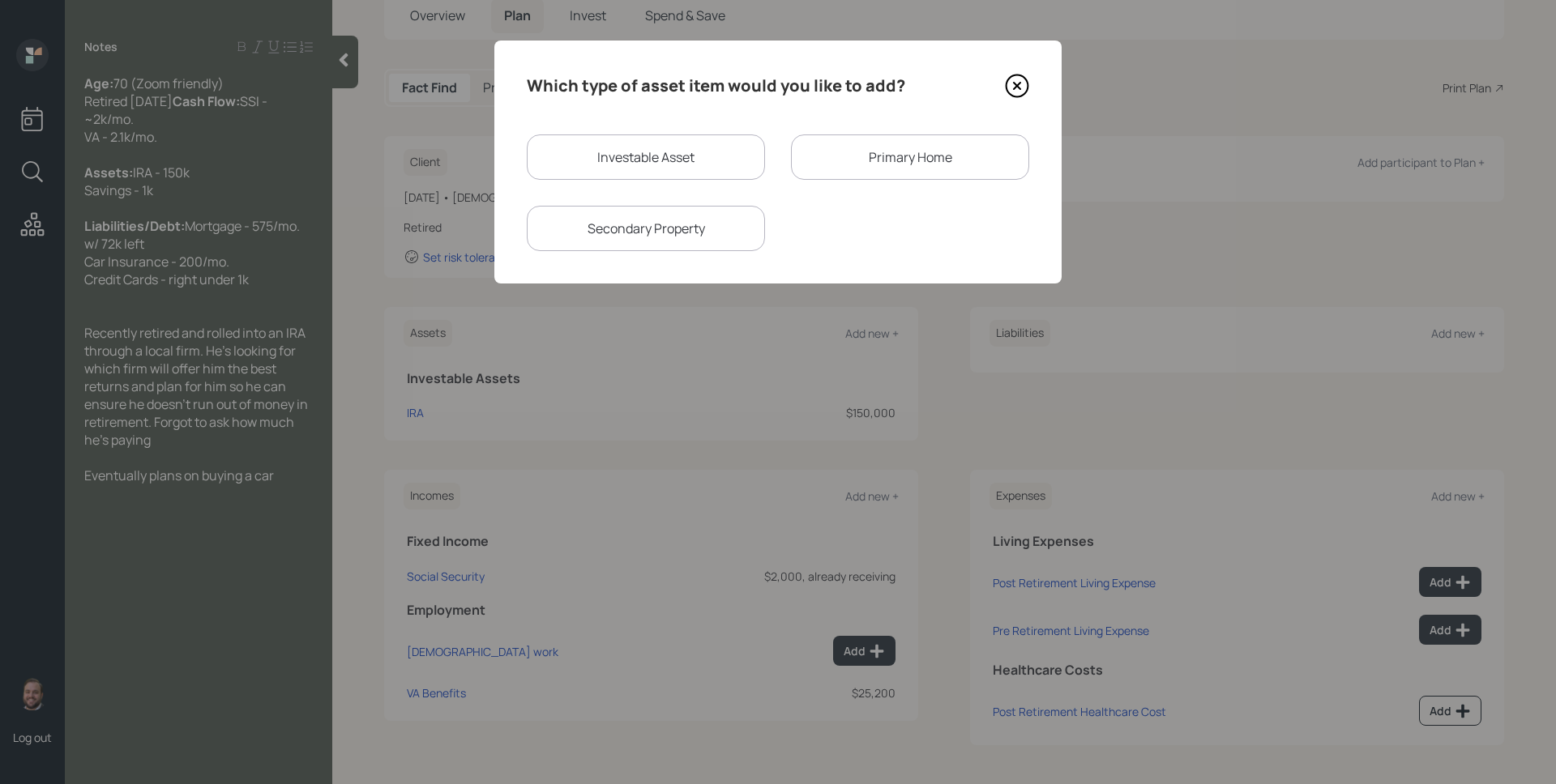
click at [663, 141] on div "Investable Asset" at bounding box center [645, 157] width 239 height 45
select select "taxable"
select select "balanced"
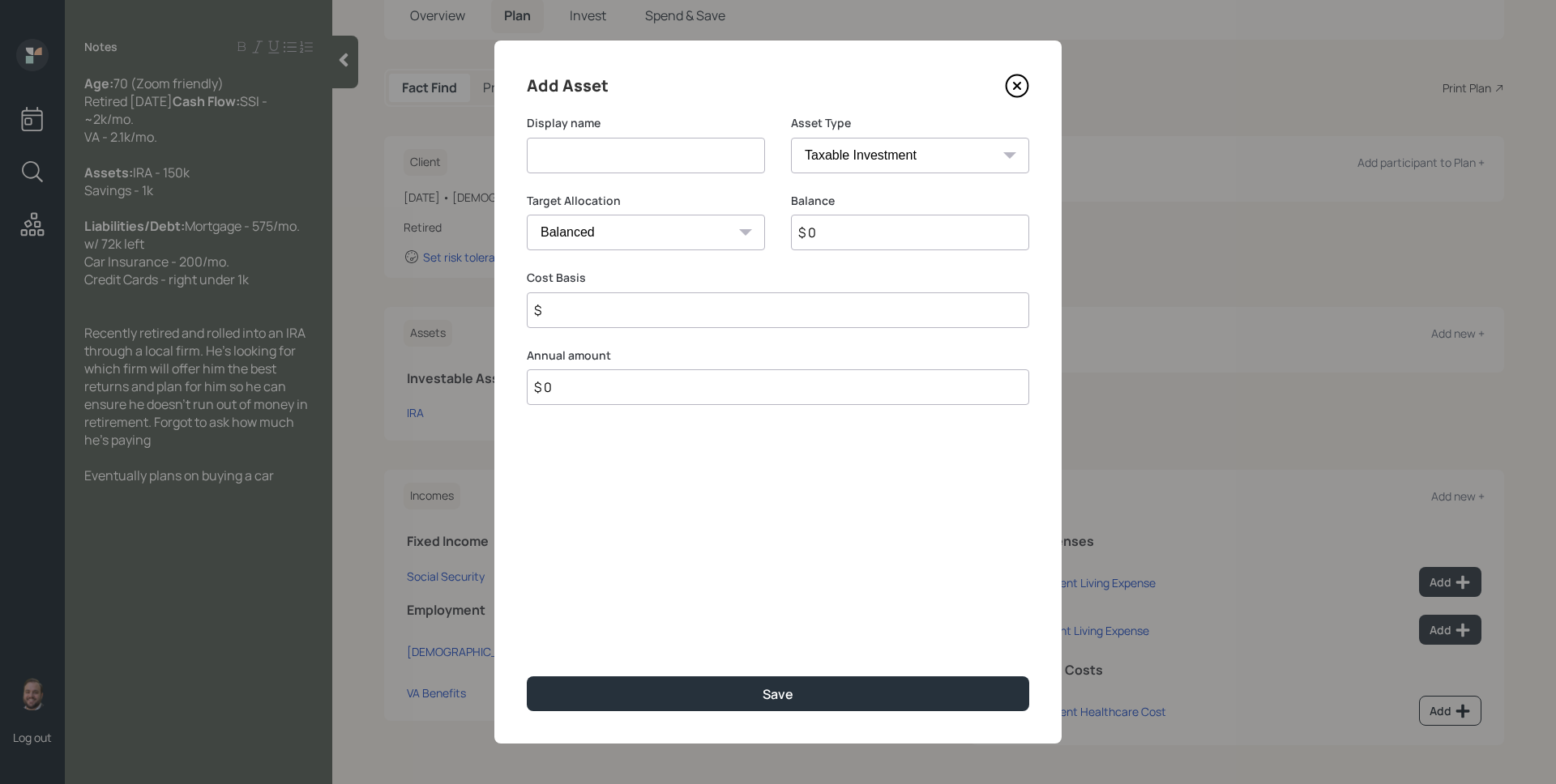
click at [663, 141] on input at bounding box center [645, 156] width 239 height 36
type input "Savings"
select select "emergency_fund"
click at [791, 138] on select "SEP [PERSON_NAME] IRA 401(k) [PERSON_NAME] 401(k) 403(b) [PERSON_NAME] 403(b) 4…" at bounding box center [910, 156] width 239 height 36
type input "$ 1,000"
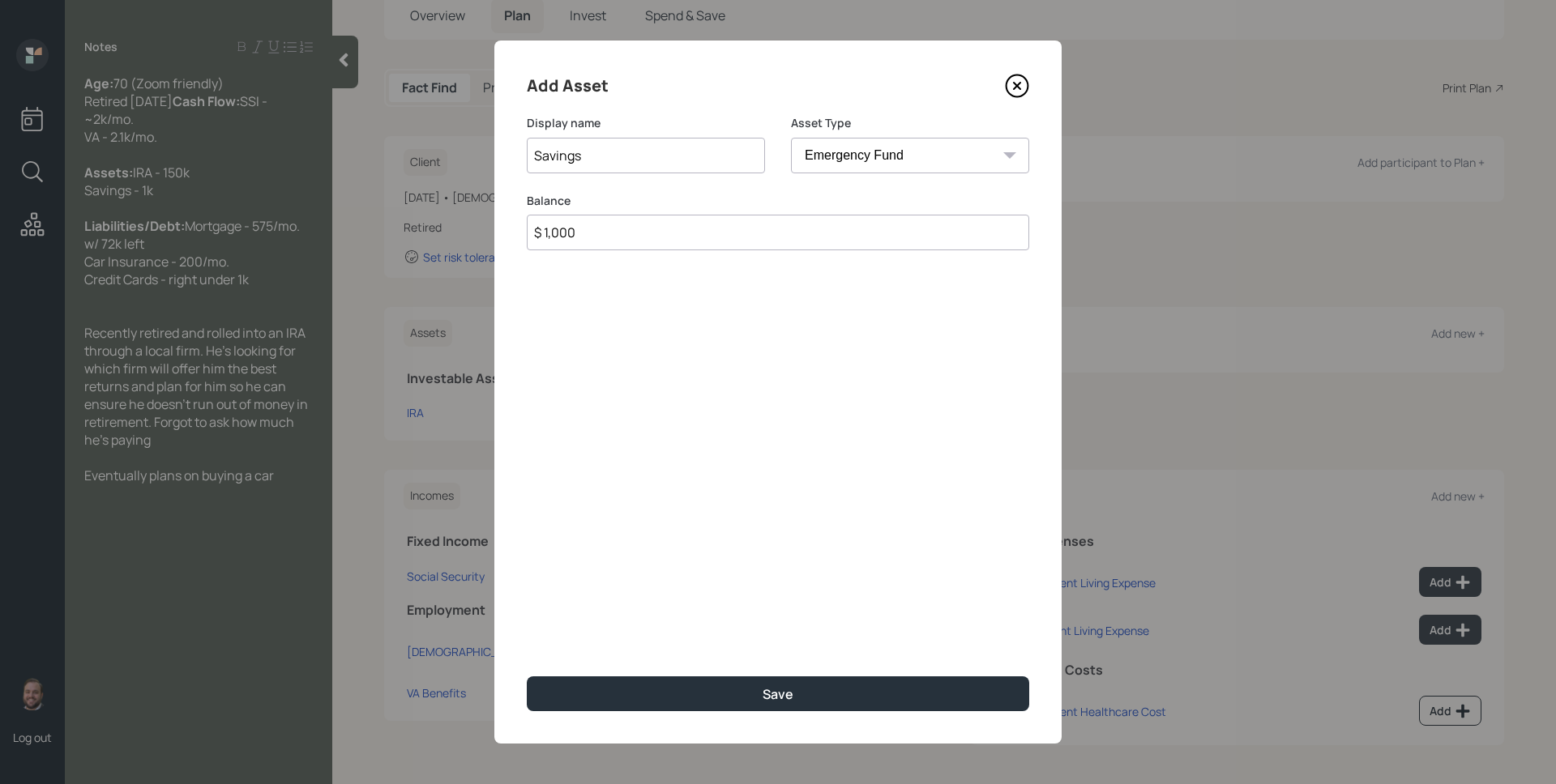
click at [526, 677] on button "Save" at bounding box center [778, 694] width 502 height 35
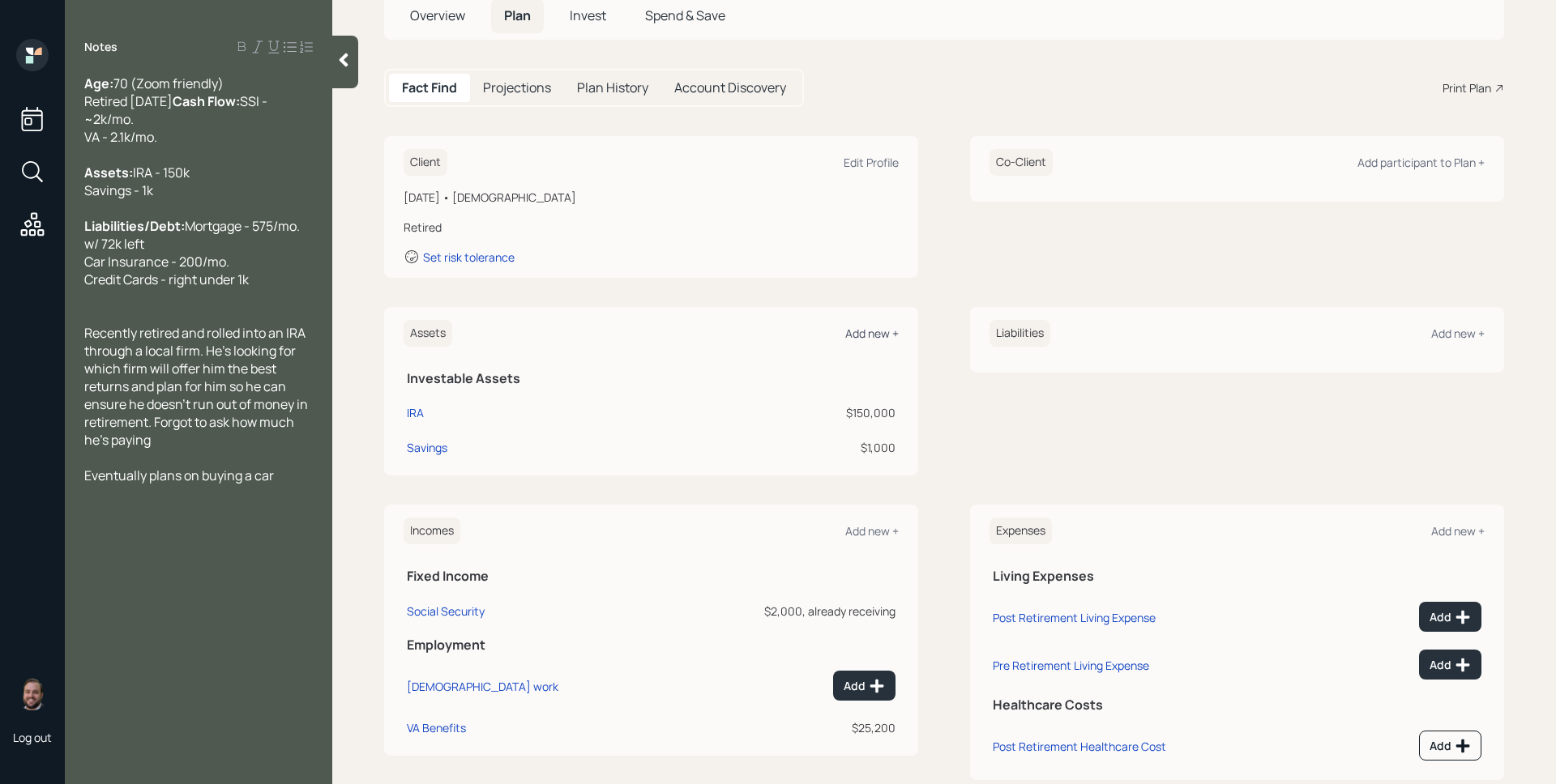
click at [876, 329] on div "Add new +" at bounding box center [872, 333] width 54 height 15
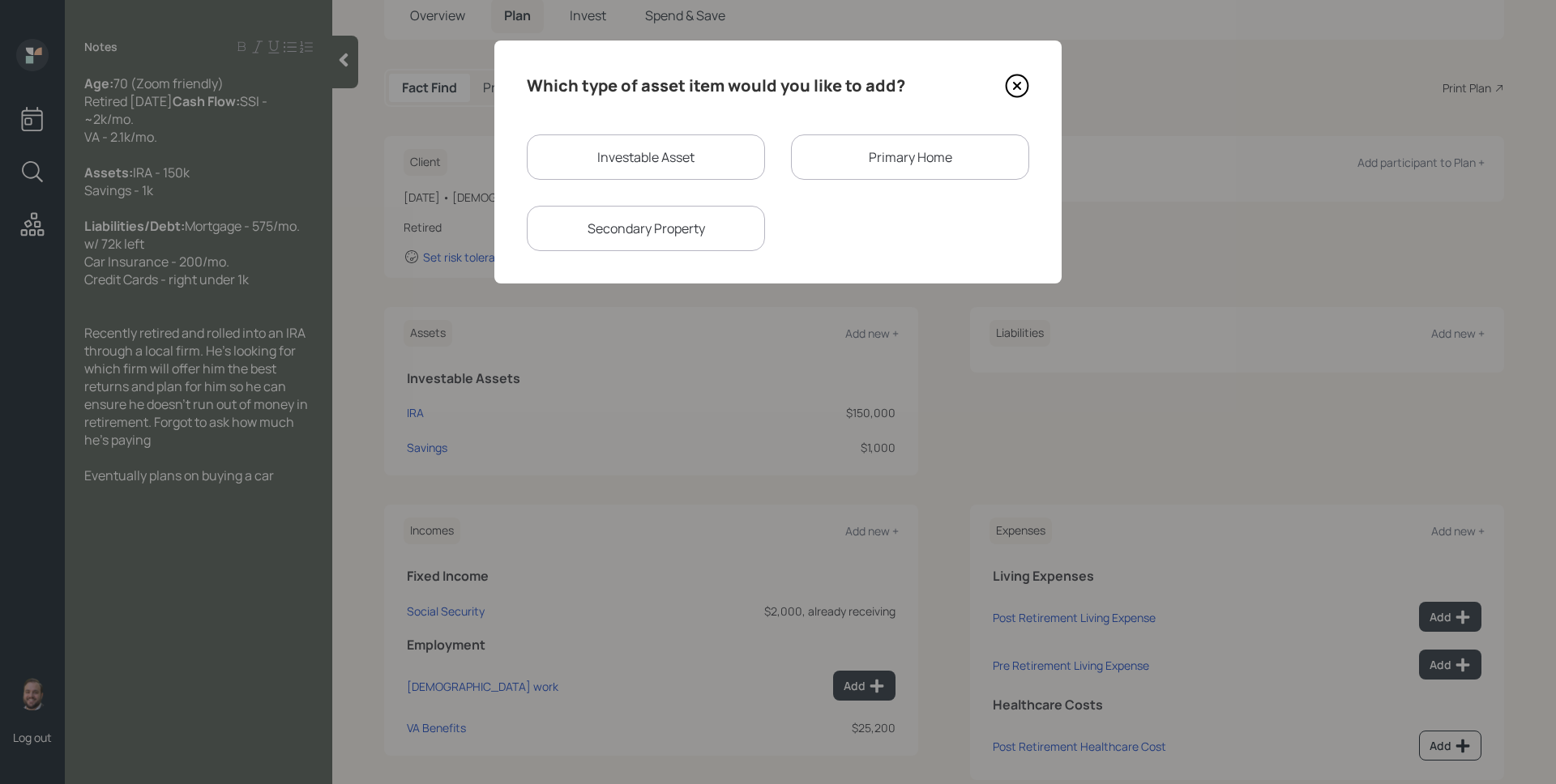
click at [911, 160] on div "Primary Home" at bounding box center [910, 157] width 239 height 45
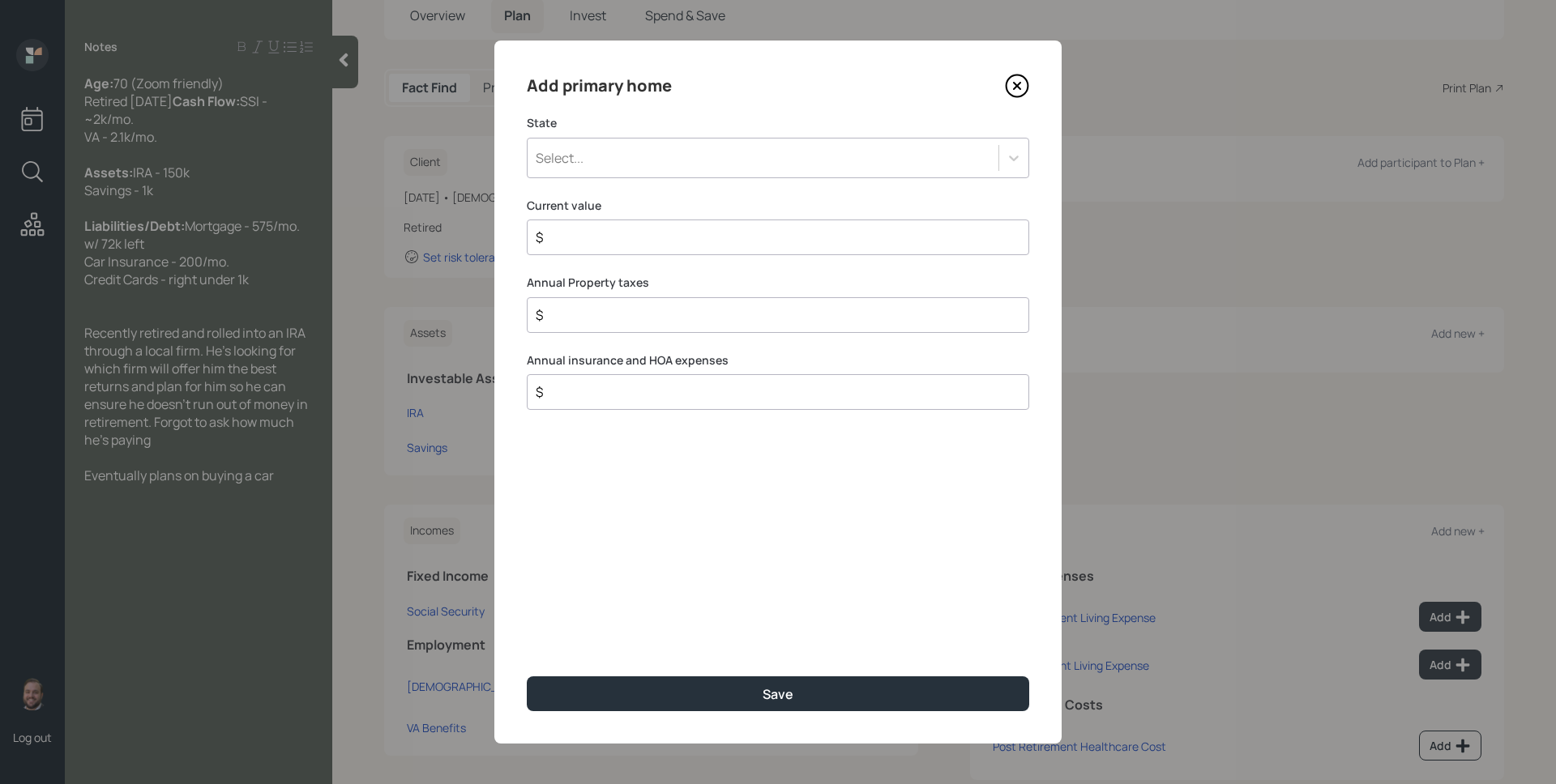
click at [855, 132] on div "State Select..." at bounding box center [778, 147] width 502 height 64
click at [852, 144] on div "Select..." at bounding box center [763, 157] width 471 height 28
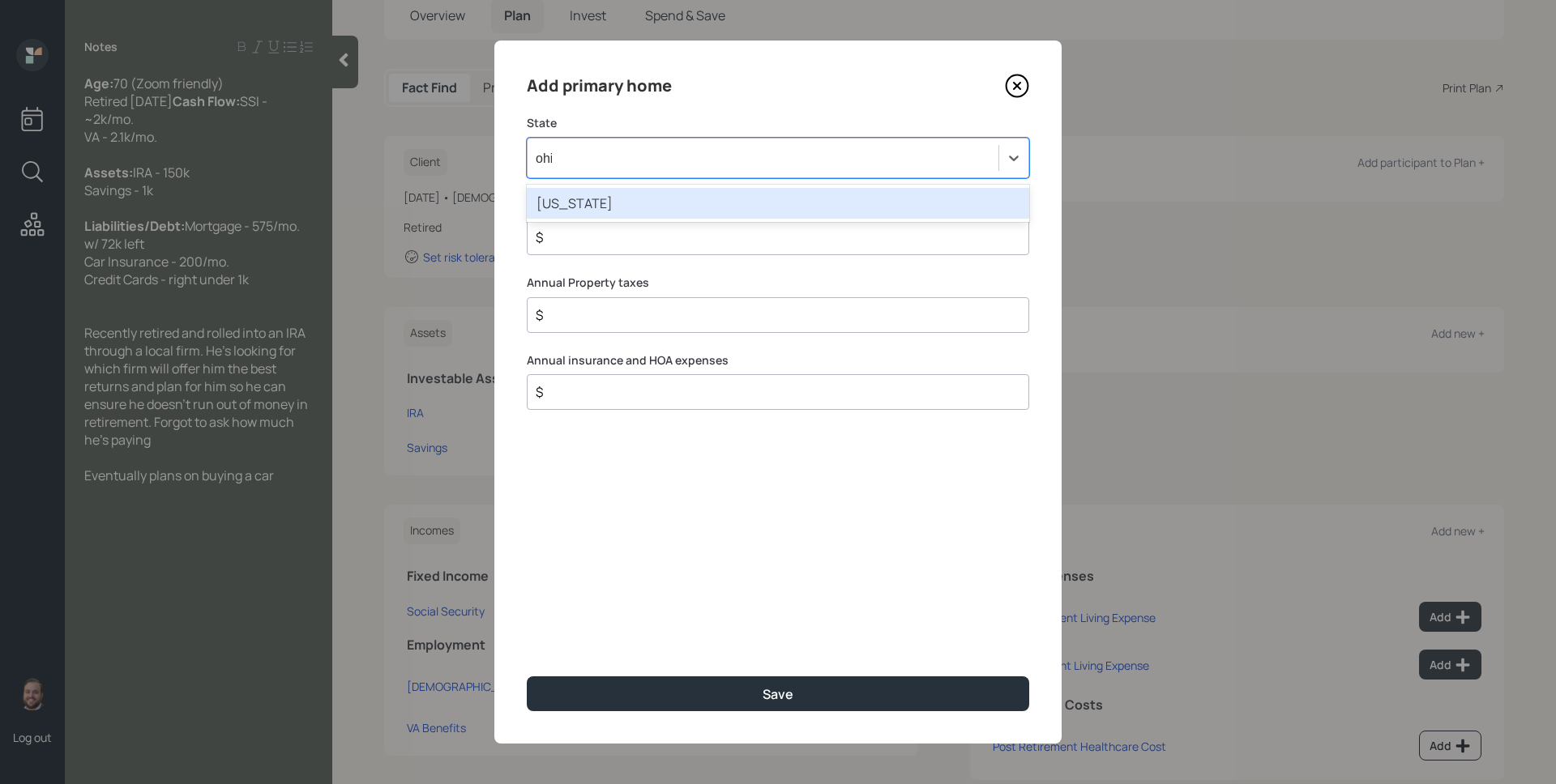
type input "[US_STATE]"
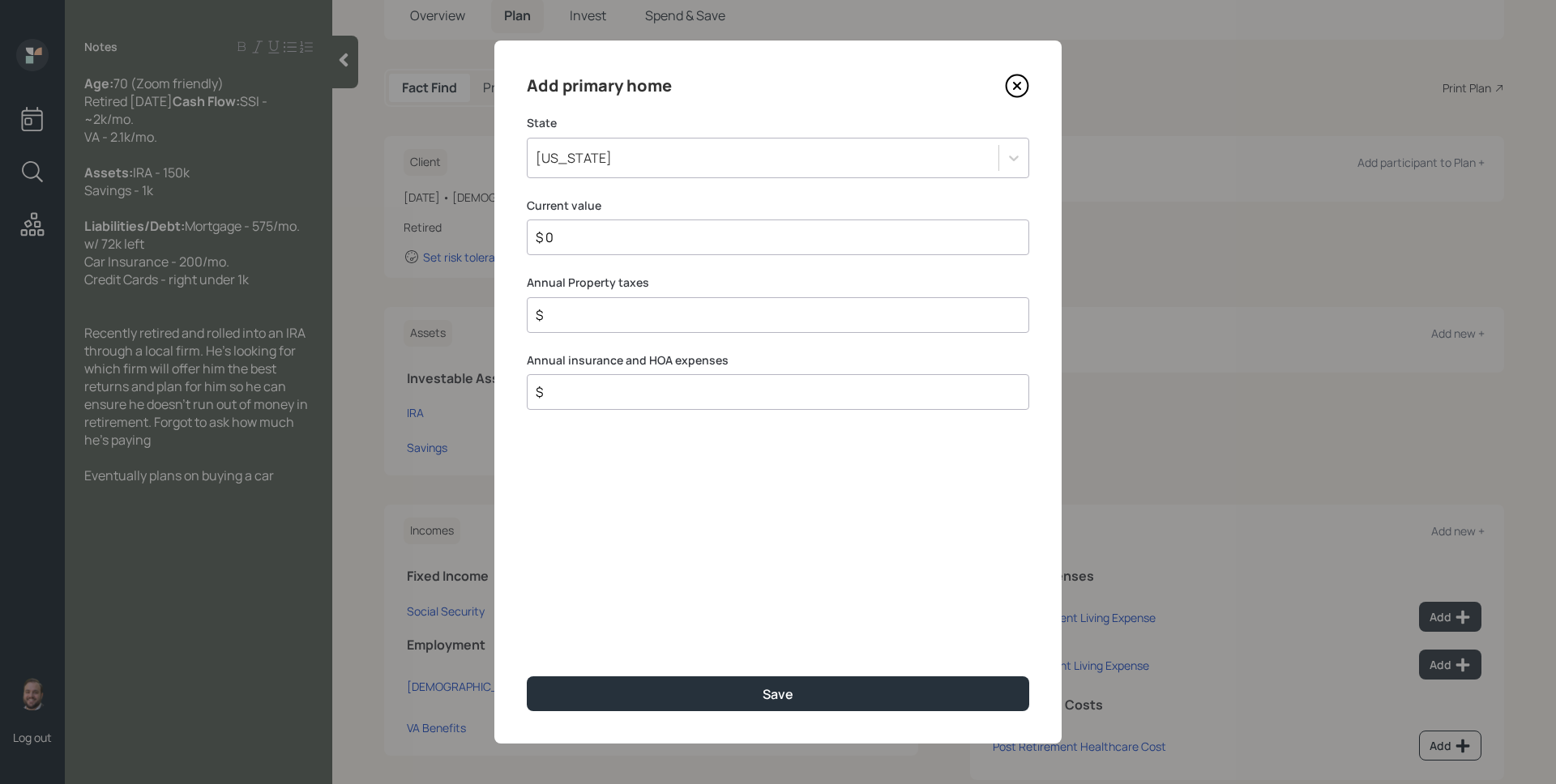
type input "$ 0"
click at [526, 677] on button "Save" at bounding box center [778, 694] width 502 height 35
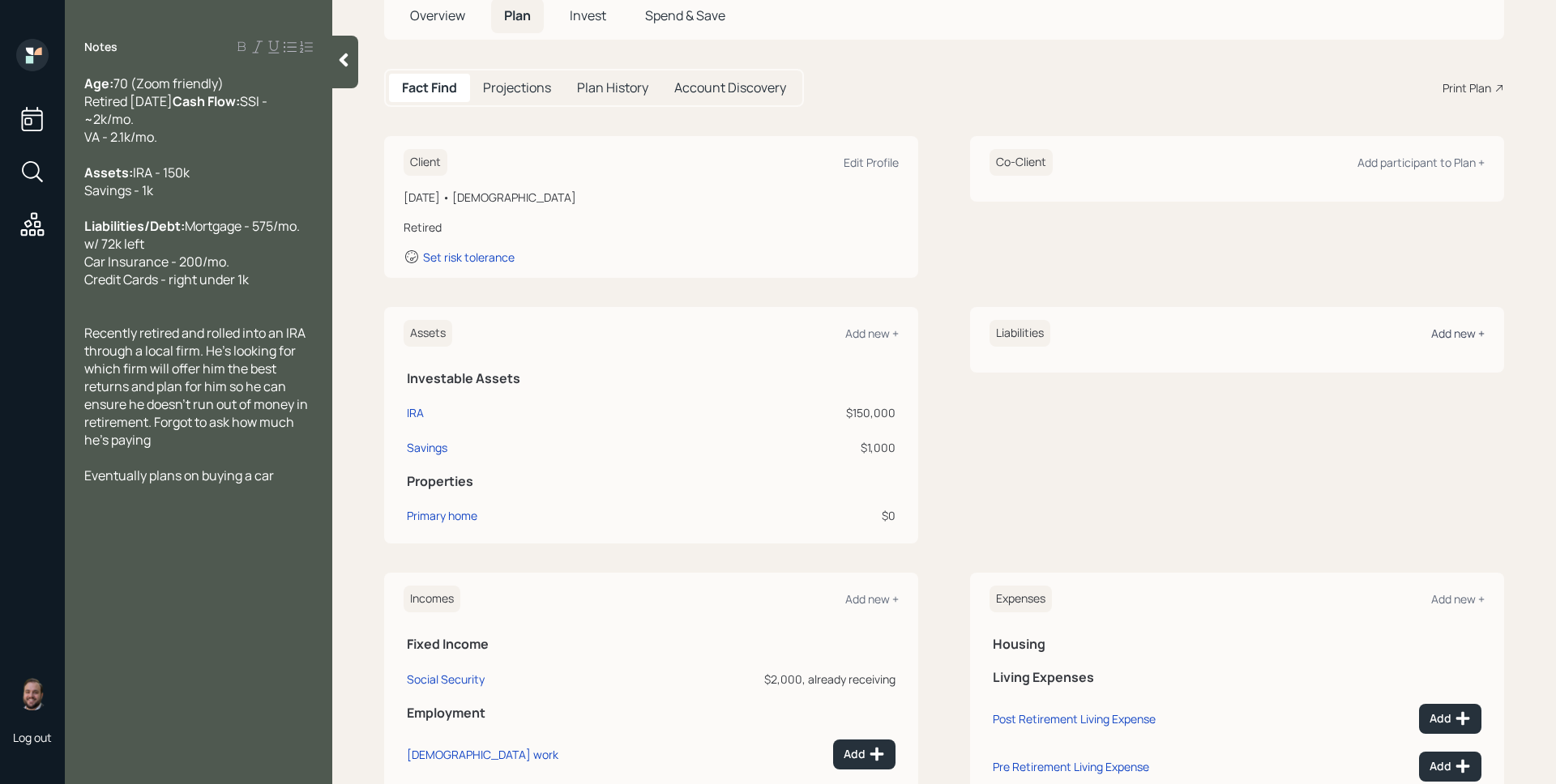
click at [1444, 341] on div "Add new +" at bounding box center [1458, 333] width 54 height 15
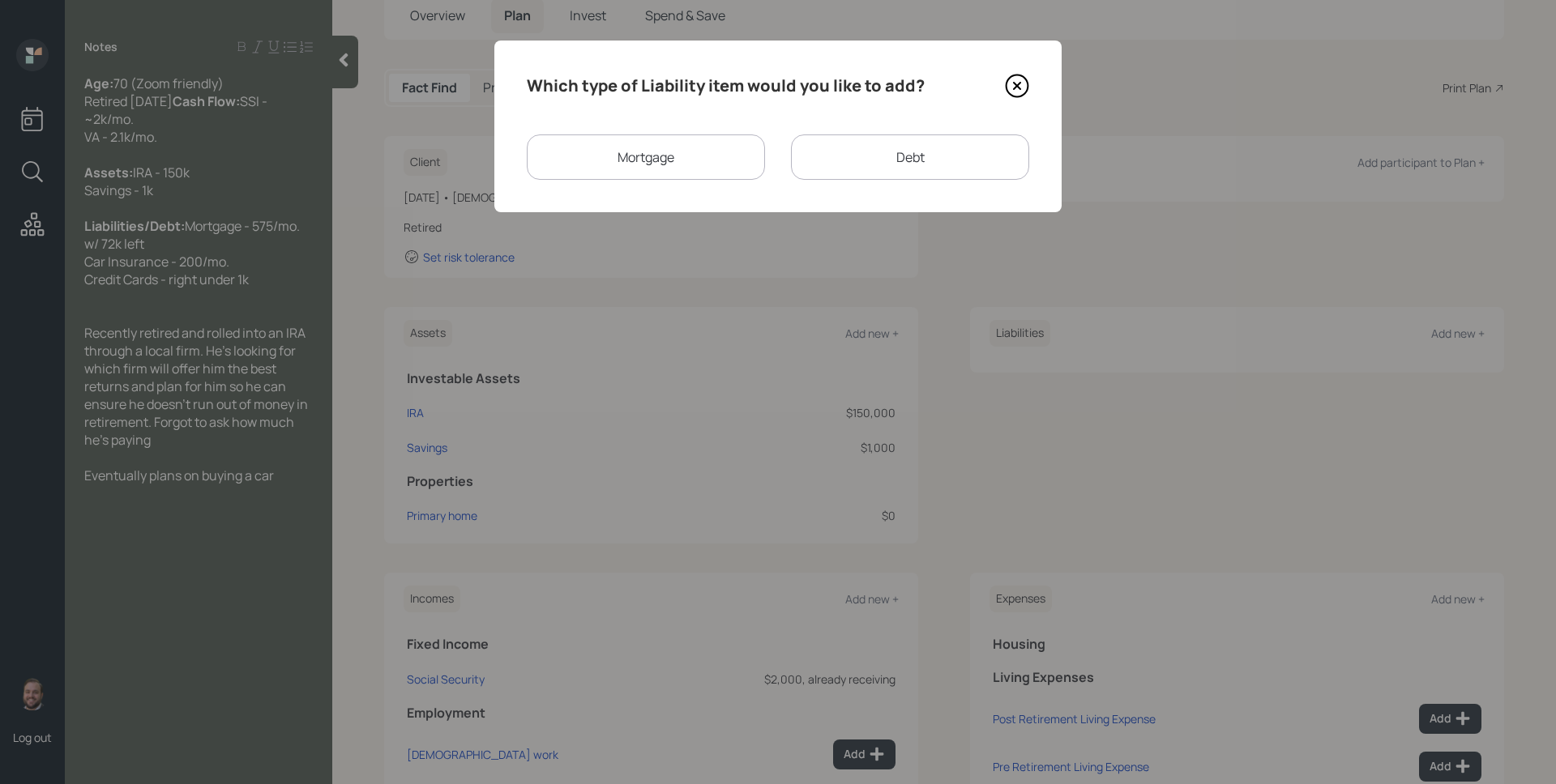
click at [715, 152] on div "Mortgage" at bounding box center [645, 157] width 239 height 45
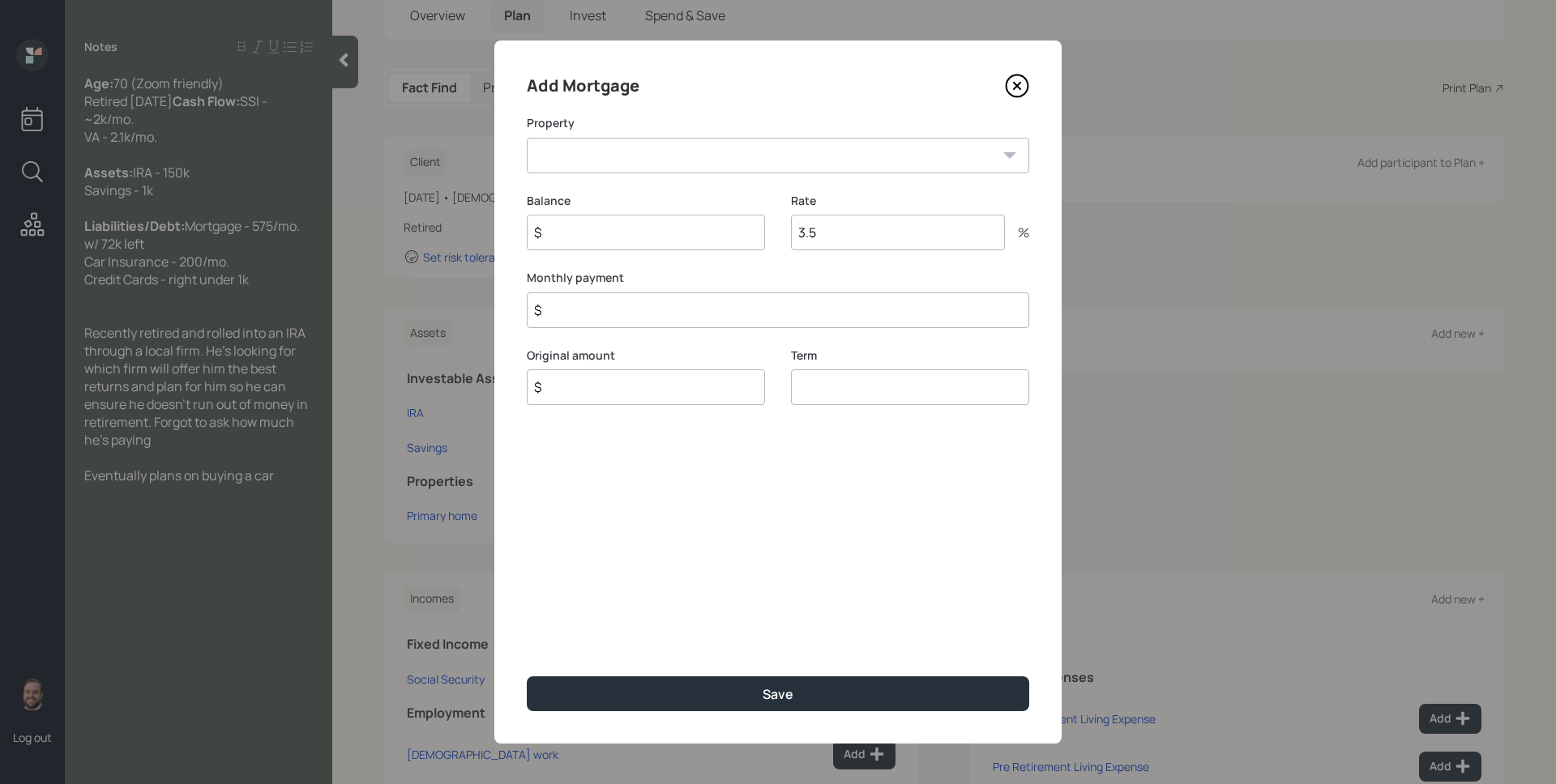
click at [706, 159] on select "OH Primary home" at bounding box center [778, 156] width 502 height 36
select select "c078c670-079f-4046-b214-bac681f3c4ad"
click at [526, 138] on select "OH Primary home" at bounding box center [778, 156] width 502 height 36
click at [685, 225] on input "$" at bounding box center [645, 233] width 239 height 36
type input "$ 72,000"
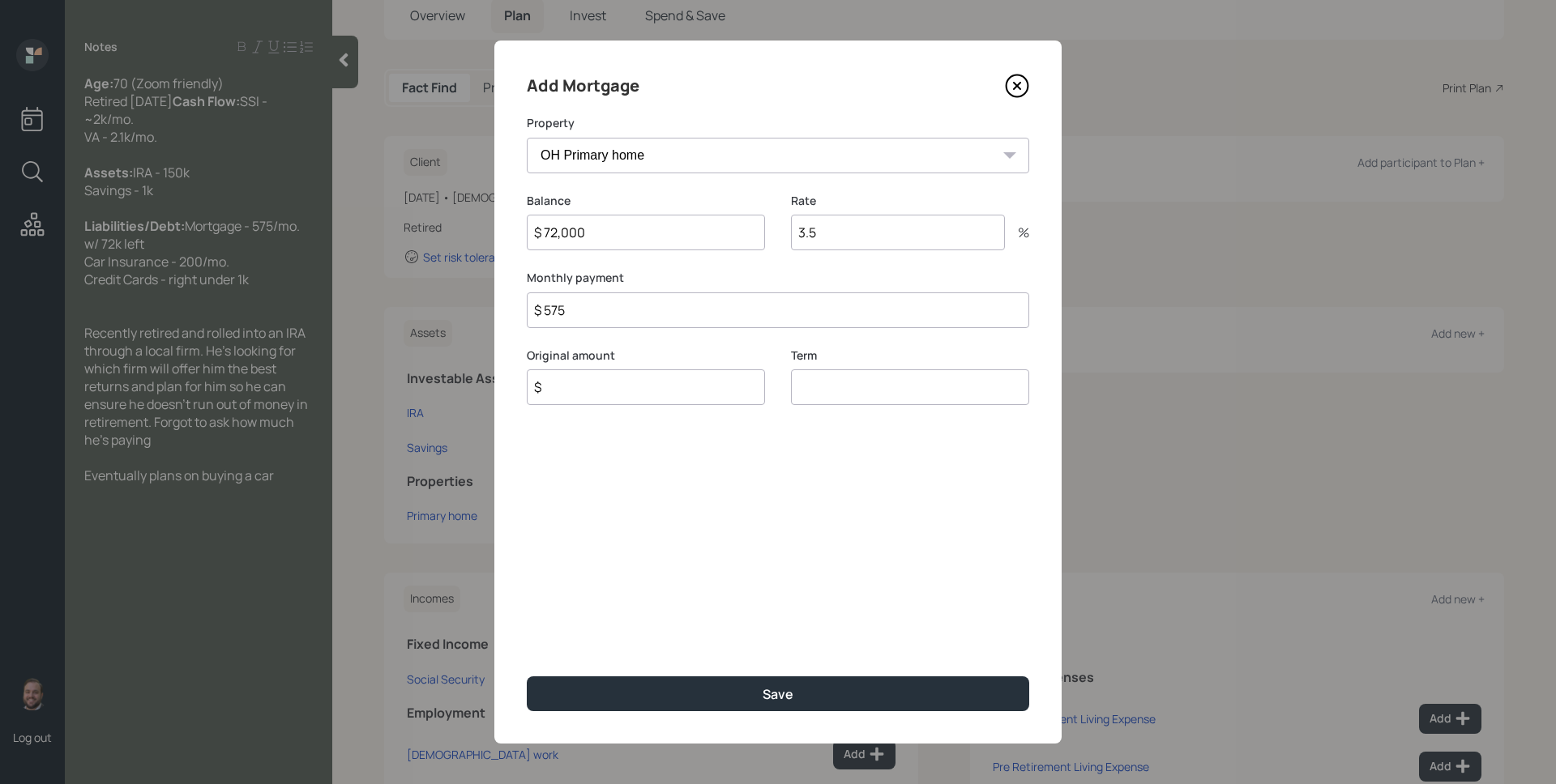
type input "$ 575"
type input "$ 72,000"
type input "30"
click at [526, 677] on button "Save" at bounding box center [778, 694] width 502 height 35
